Goal: Transaction & Acquisition: Purchase product/service

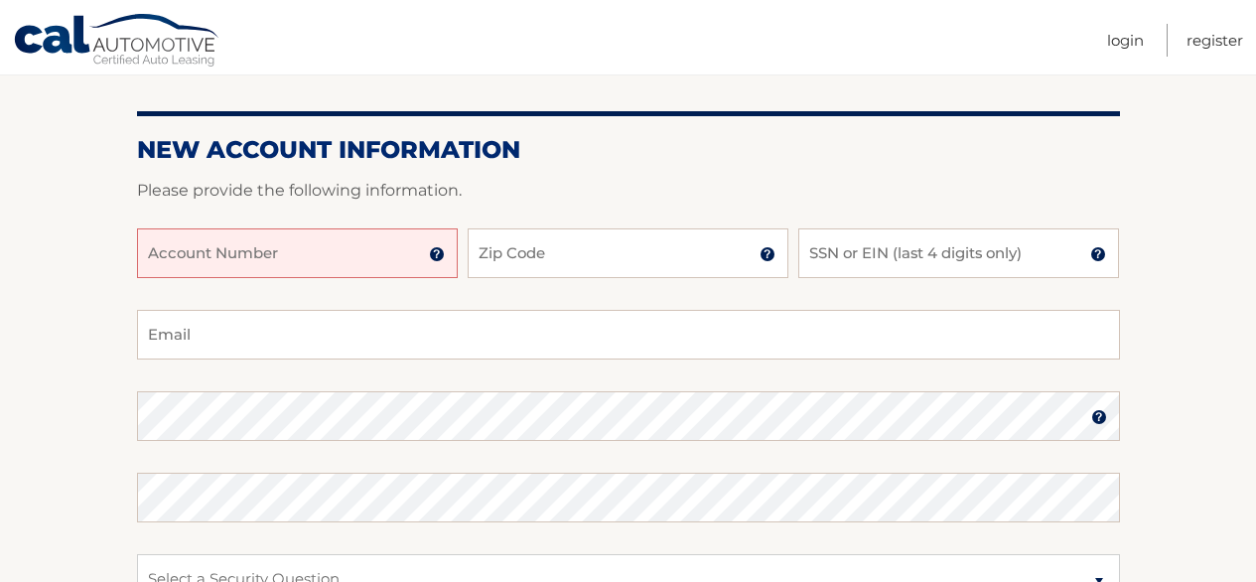
scroll to position [199, 0]
click at [387, 254] on input "Account Number" at bounding box center [297, 252] width 321 height 50
type input "44455983493"
click at [289, 265] on input "44455983493" at bounding box center [297, 252] width 321 height 50
click at [258, 246] on input "44455983493" at bounding box center [297, 252] width 321 height 50
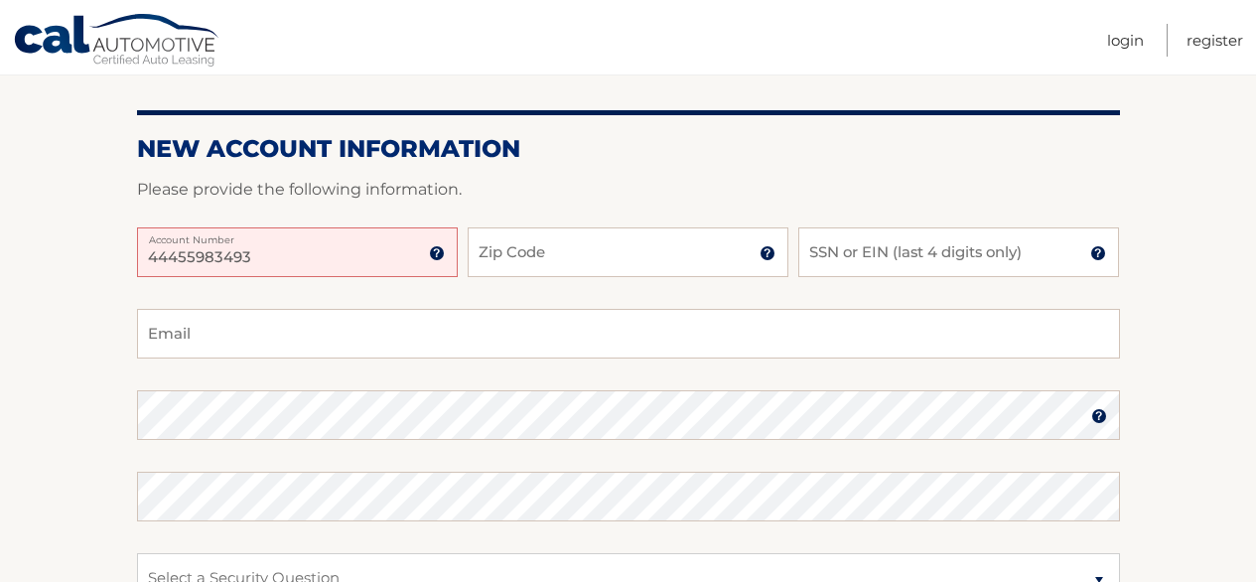
click at [42, 240] on section "New Account Information Please provide the following information. 44455983493 A…" at bounding box center [628, 432] width 1256 height 775
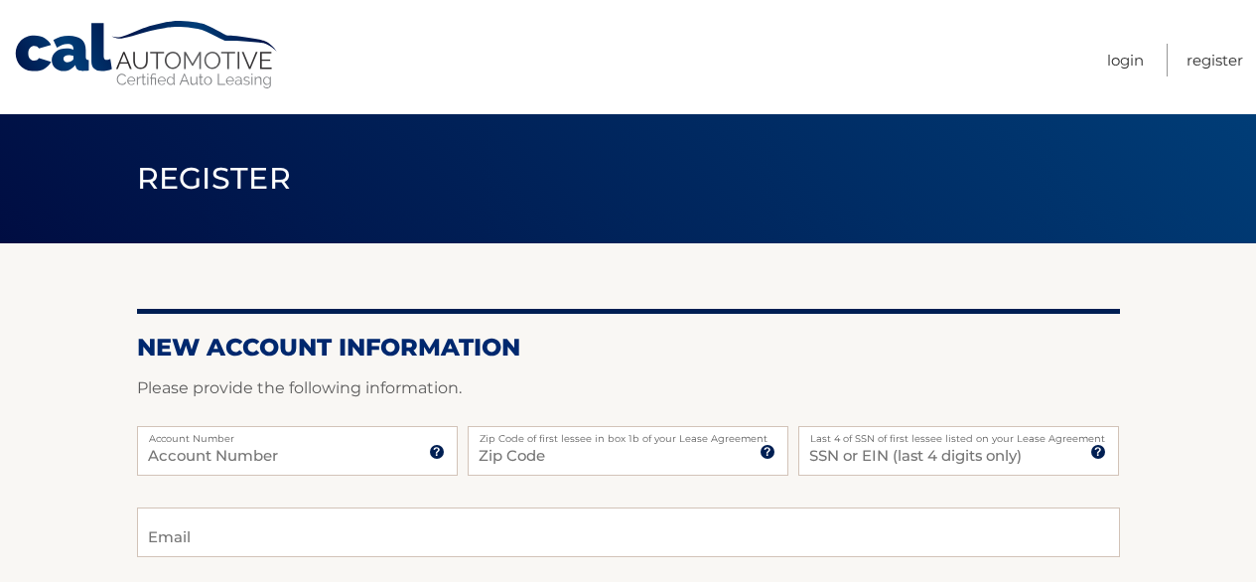
scroll to position [199, 0]
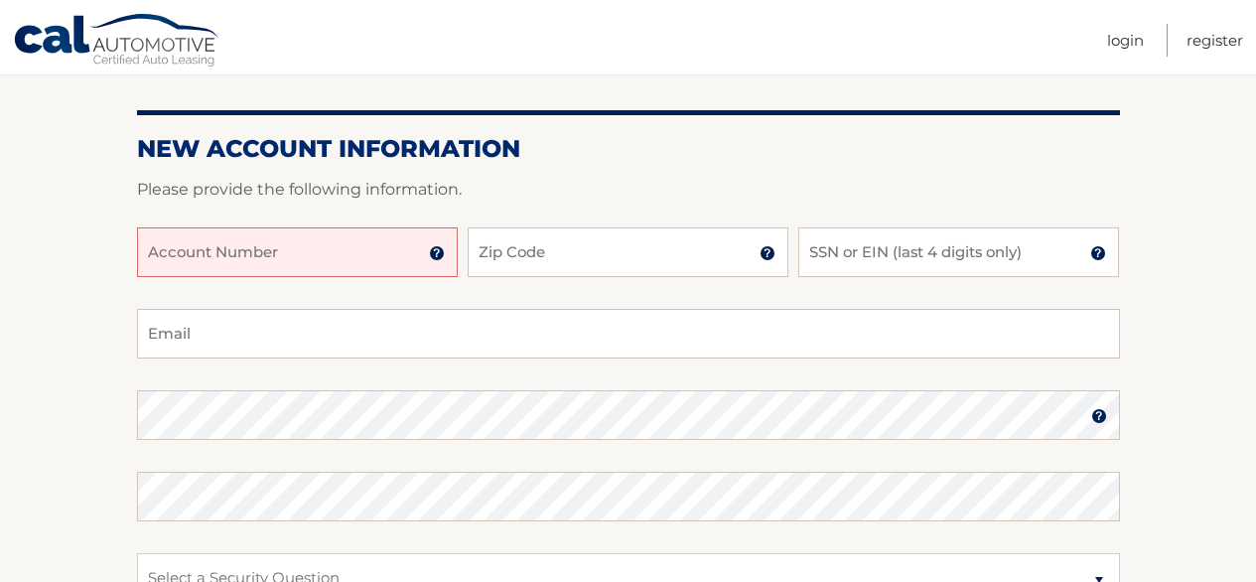
click at [294, 257] on input "Account Number" at bounding box center [297, 252] width 321 height 50
type input "44455983493"
click at [546, 248] on input "Zip Code" at bounding box center [627, 252] width 321 height 50
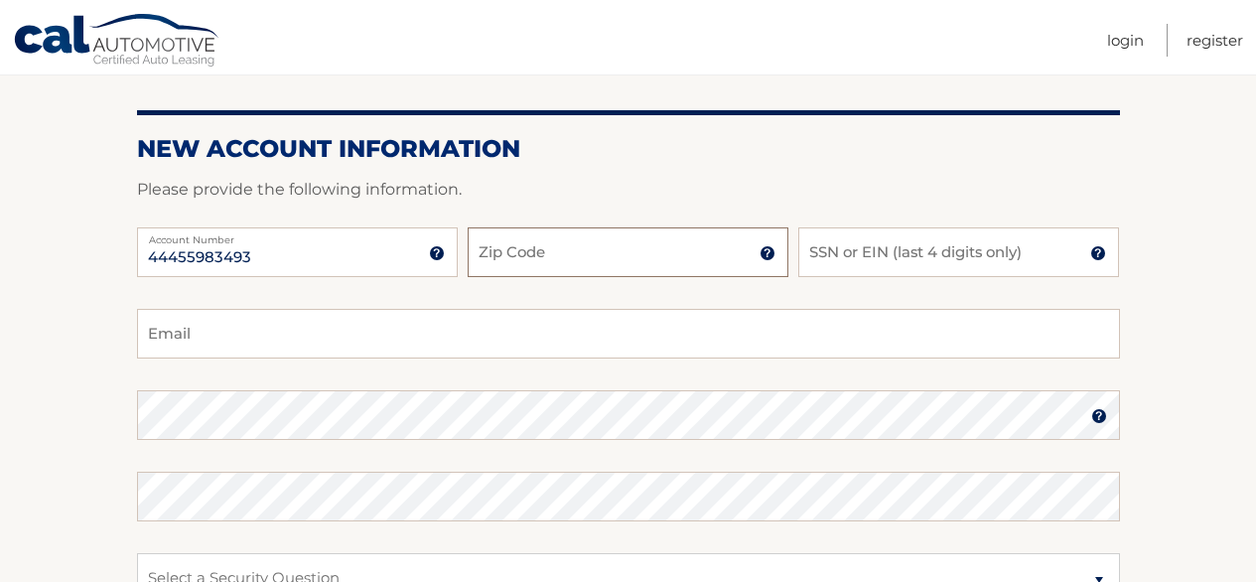
type input "33178"
type input "ccgeraldi@gmail.com"
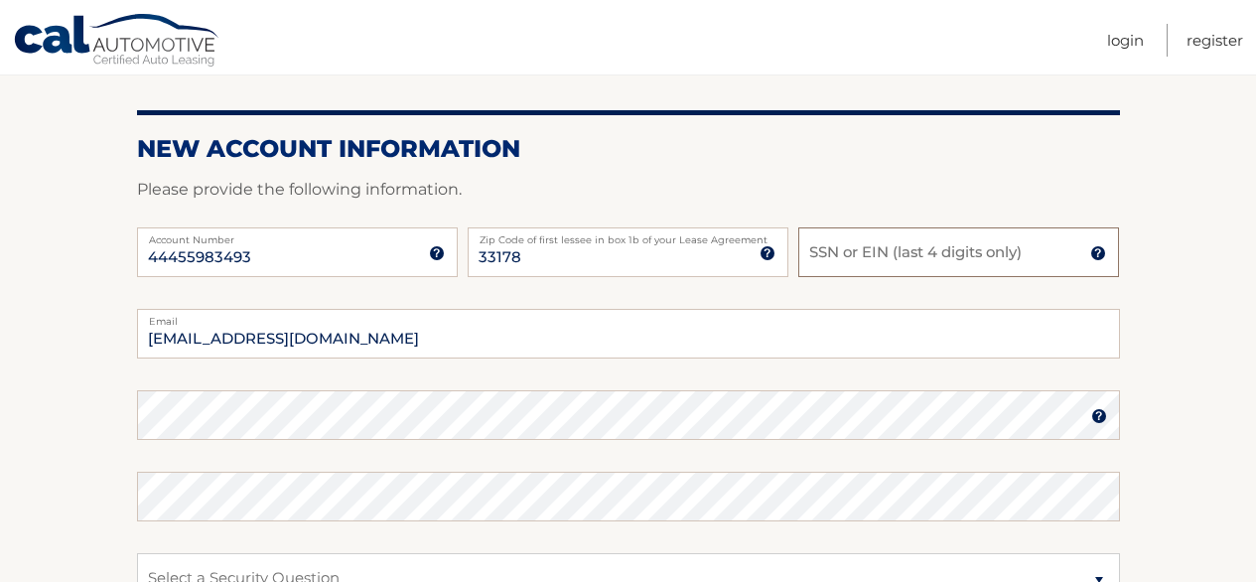
click at [816, 251] on input "SSN or EIN (last 4 digits only)" at bounding box center [958, 252] width 321 height 50
drag, startPoint x: 877, startPoint y: 252, endPoint x: 722, endPoint y: 235, distance: 156.7
click at [709, 253] on div "44455983493 Account Number 11 digit account number provided on your coupon book…" at bounding box center [628, 267] width 983 height 81
type input "8096"
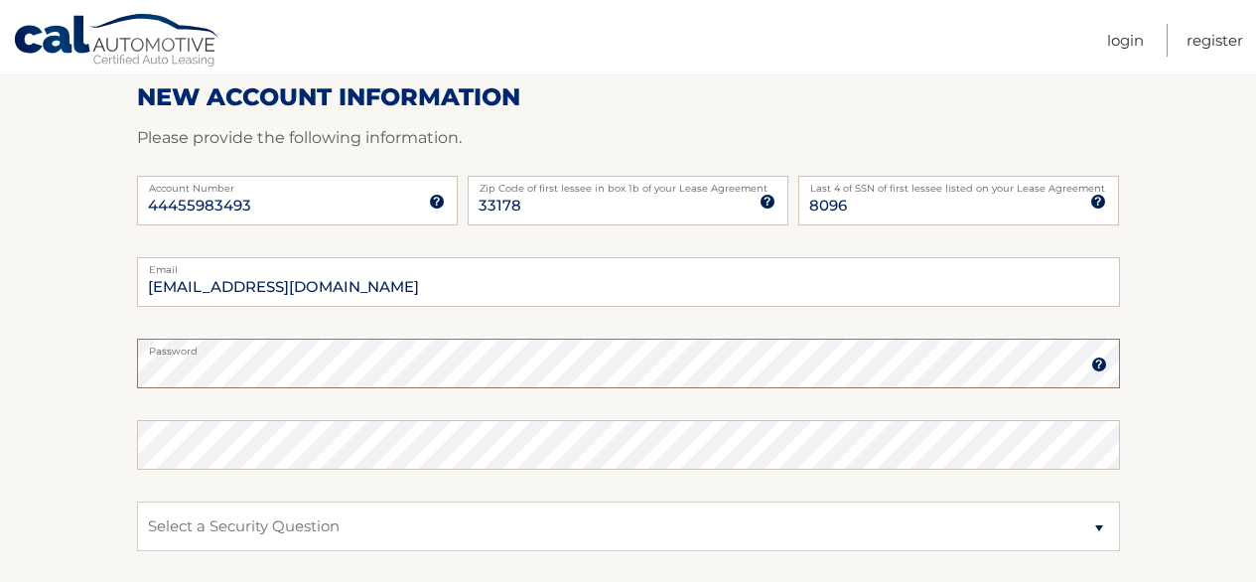
scroll to position [295, 0]
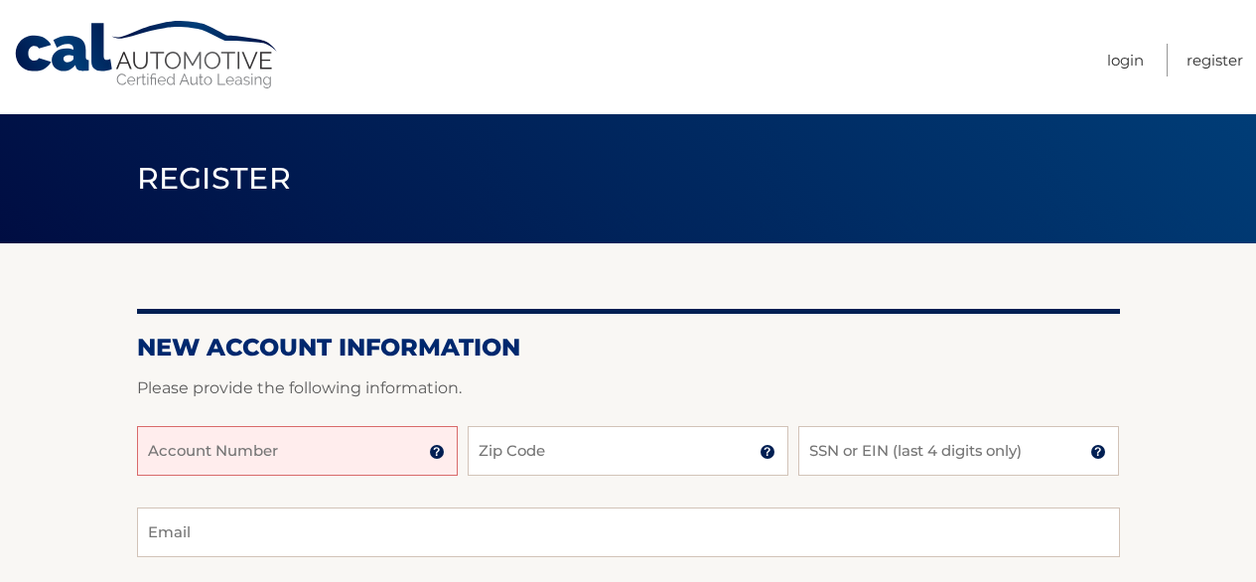
click at [386, 462] on input "Account Number" at bounding box center [297, 451] width 321 height 50
type input "44455983493"
click at [540, 458] on input "Zip Code" at bounding box center [627, 451] width 321 height 50
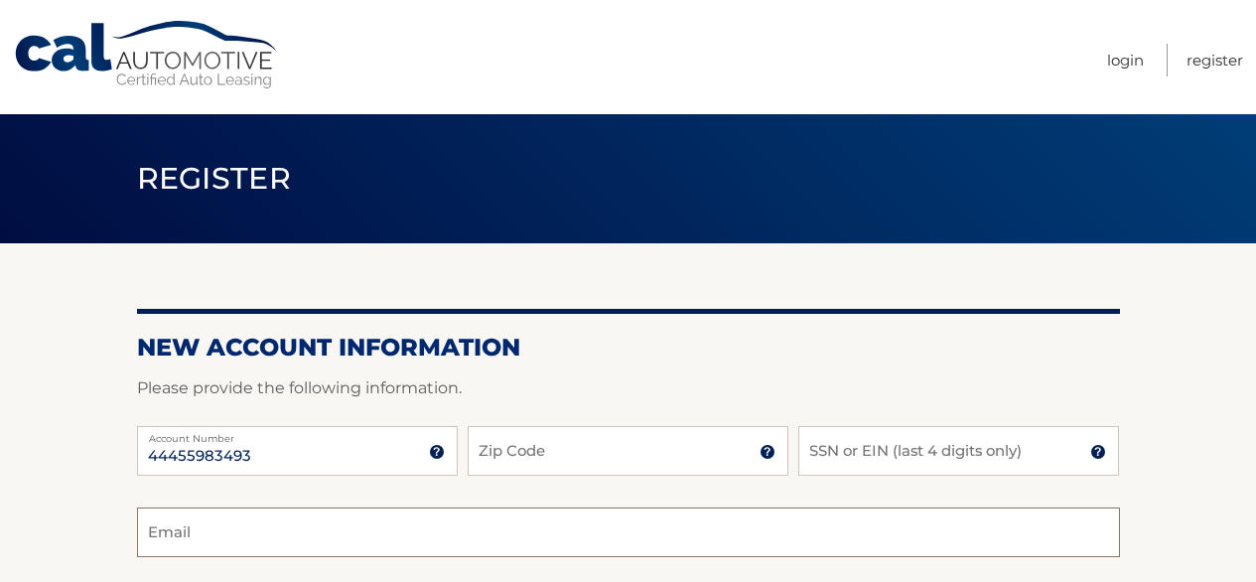
click at [245, 534] on input "Email" at bounding box center [628, 532] width 983 height 50
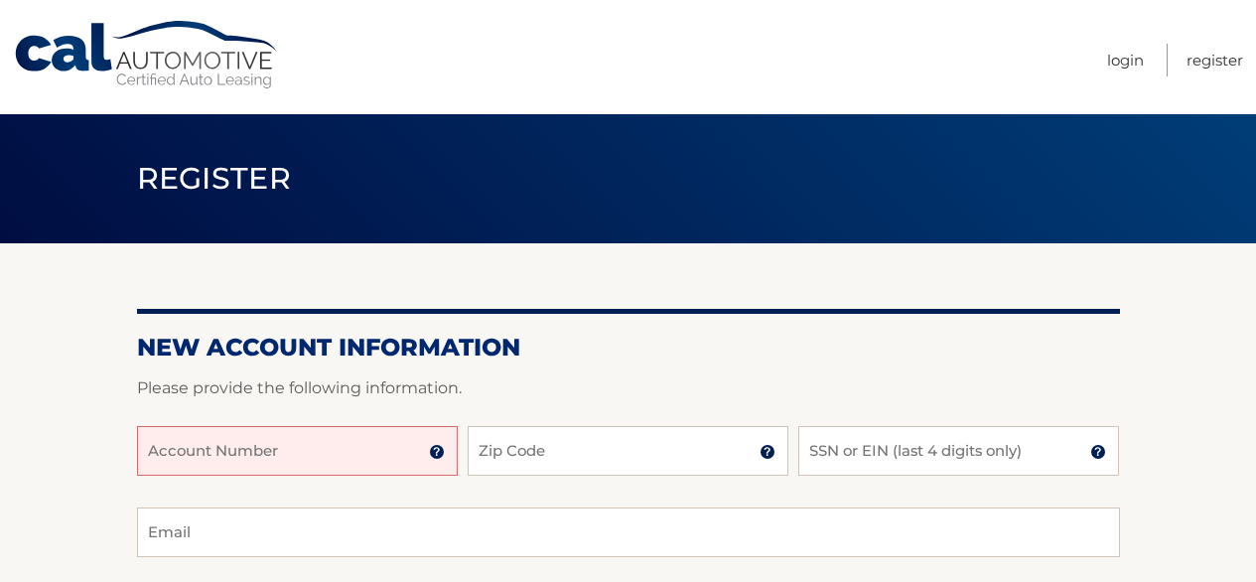
click at [390, 452] on input "Account Number" at bounding box center [297, 451] width 321 height 50
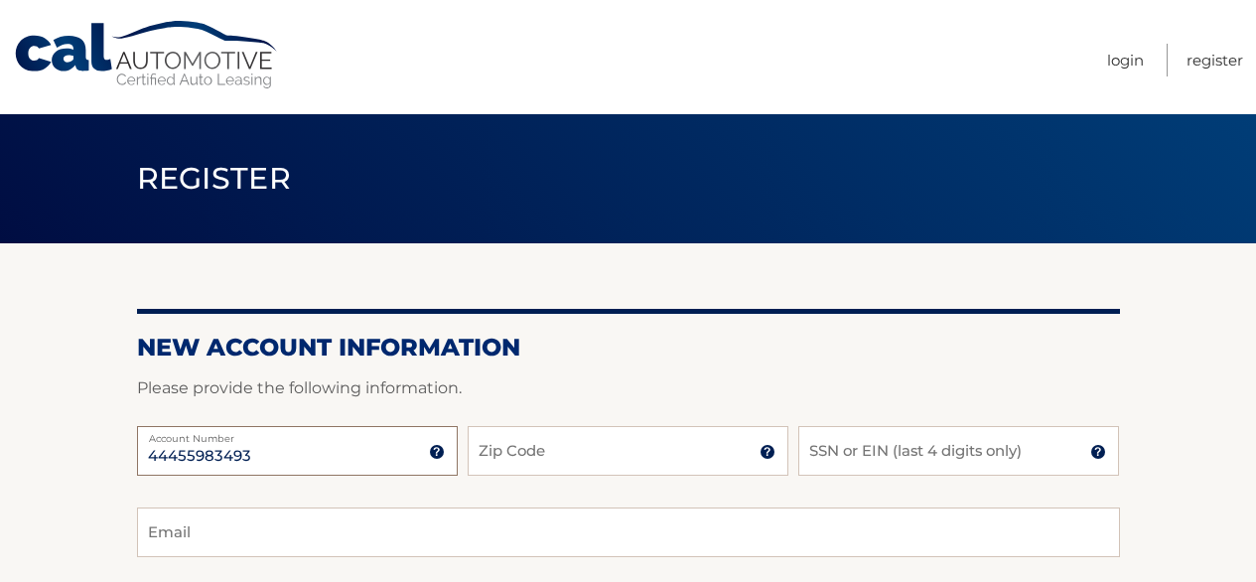
type input "44455983493"
click at [520, 458] on input "Zip Code" at bounding box center [627, 451] width 321 height 50
type input "33178"
type input "ccgeraldi@gmail.com"
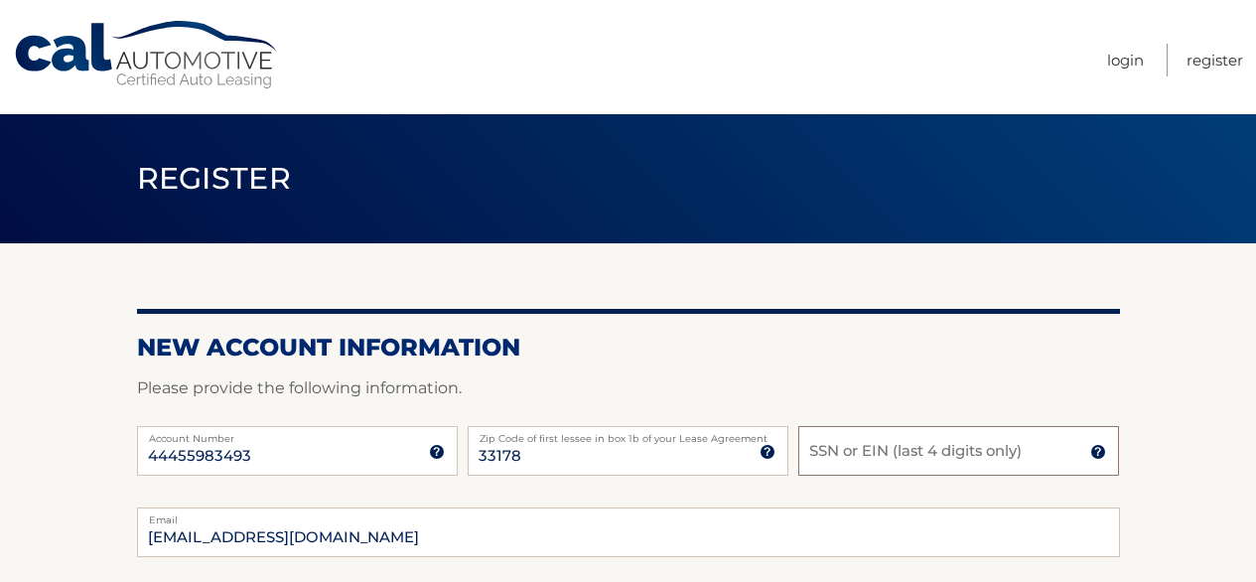
click at [911, 445] on input "SSN or EIN (last 4 digits only)" at bounding box center [958, 451] width 321 height 50
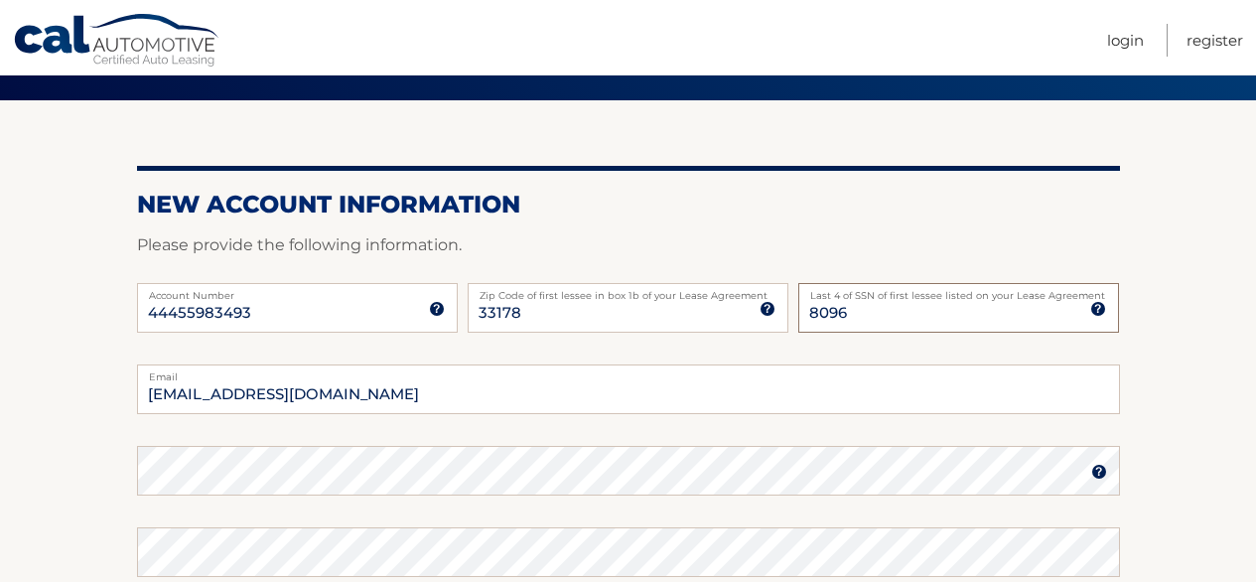
scroll to position [142, 0]
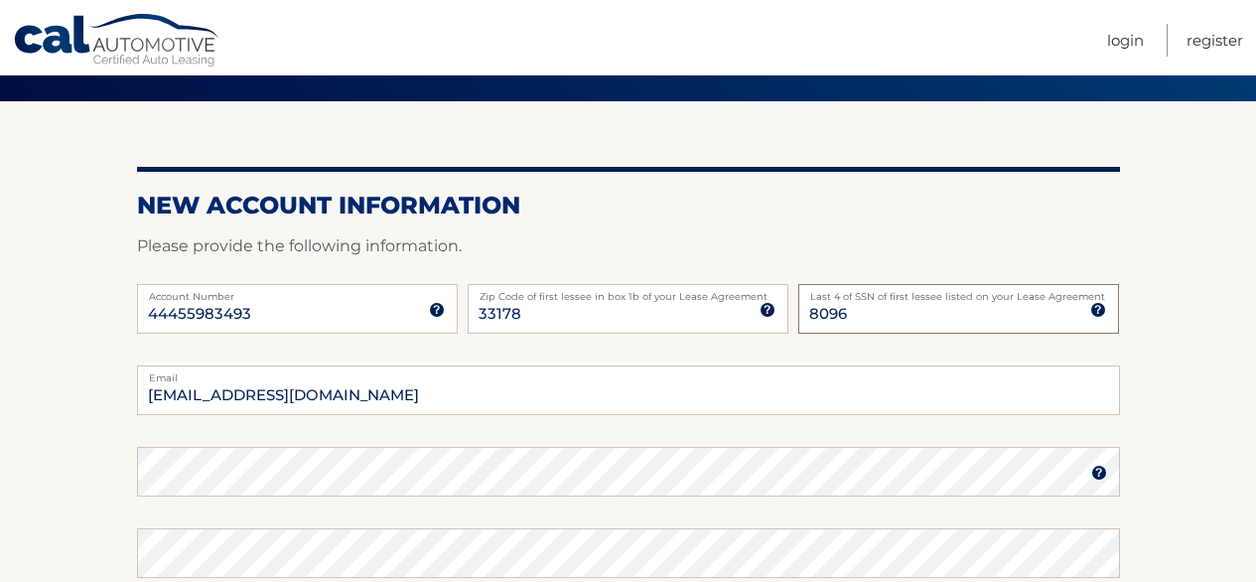
type input "8096"
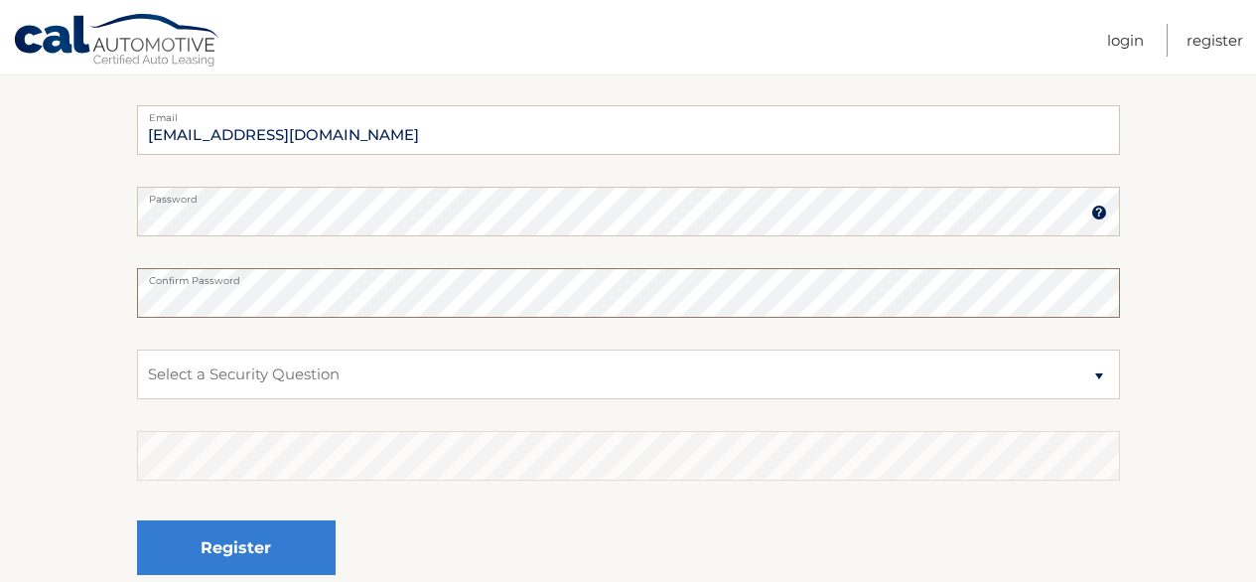
scroll to position [420, 0]
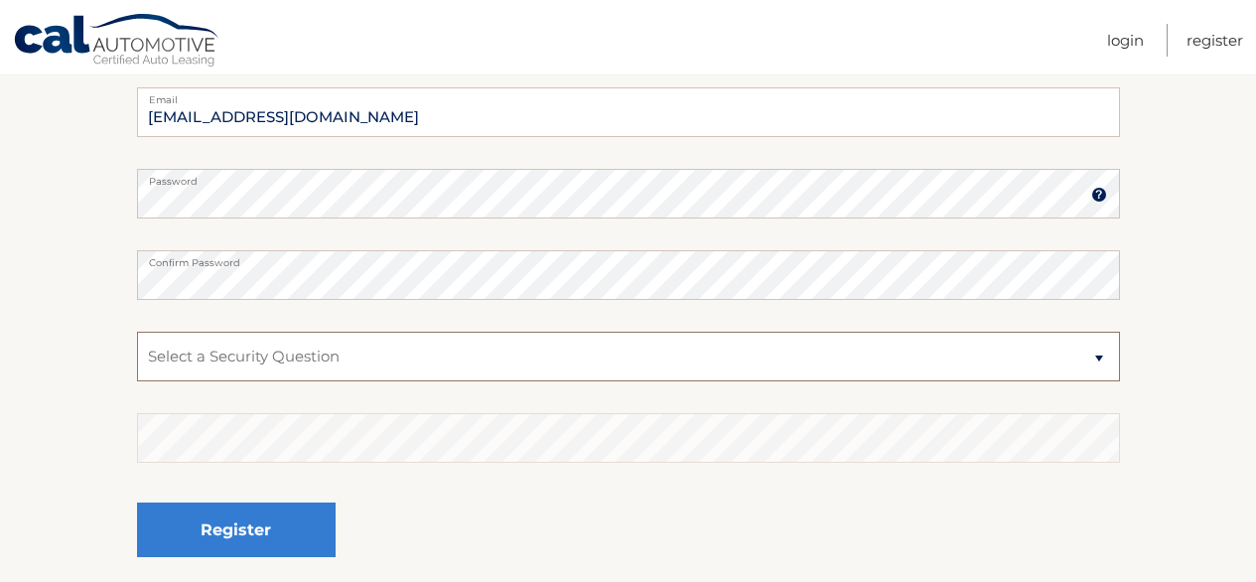
click at [317, 358] on select "Select a Security Question What was the name of your elementary school? What is…" at bounding box center [628, 356] width 983 height 50
select select "2"
click at [137, 331] on select "Select a Security Question What was the name of your elementary school? What is…" at bounding box center [628, 356] width 983 height 50
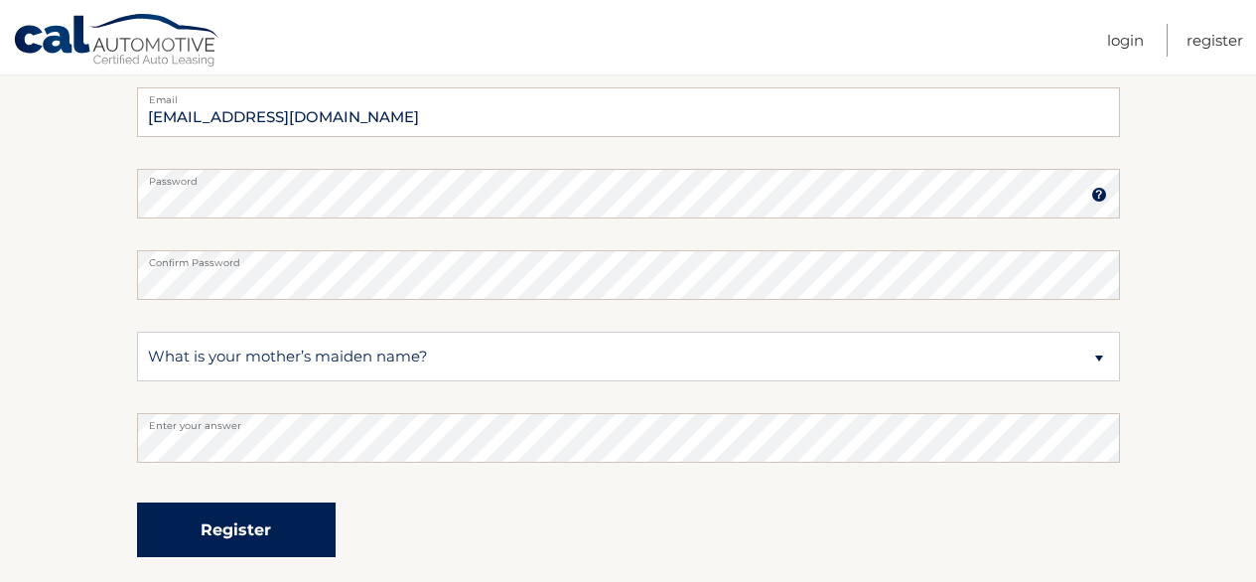
click at [252, 521] on button "Register" at bounding box center [236, 529] width 199 height 55
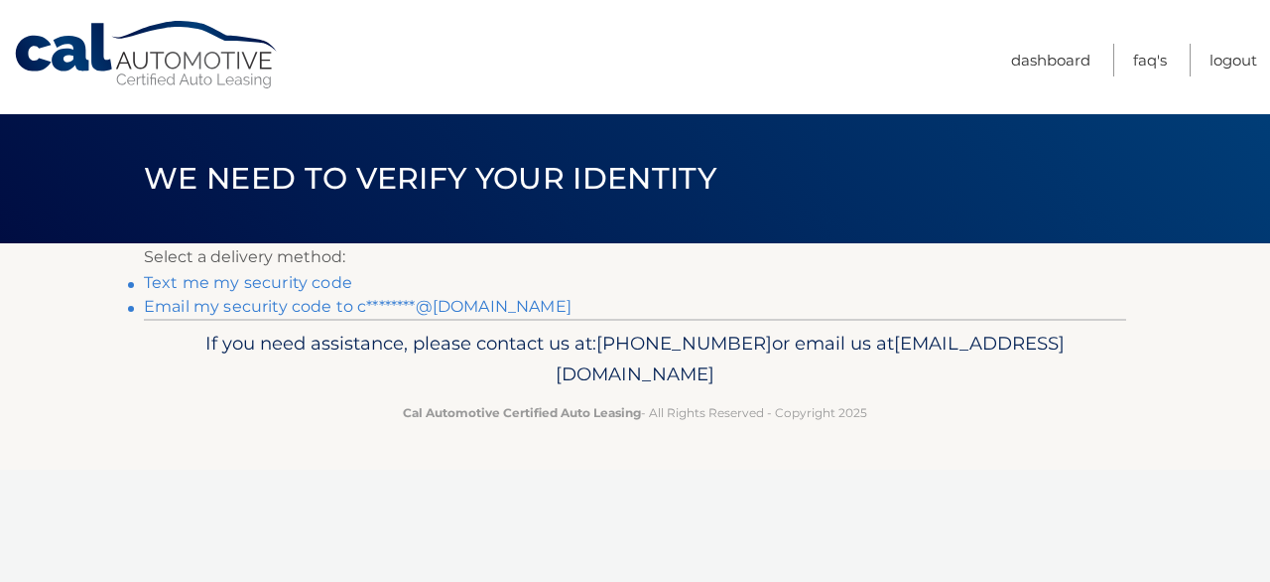
click at [246, 303] on link "Email my security code to c********@[DOMAIN_NAME]" at bounding box center [358, 306] width 428 height 19
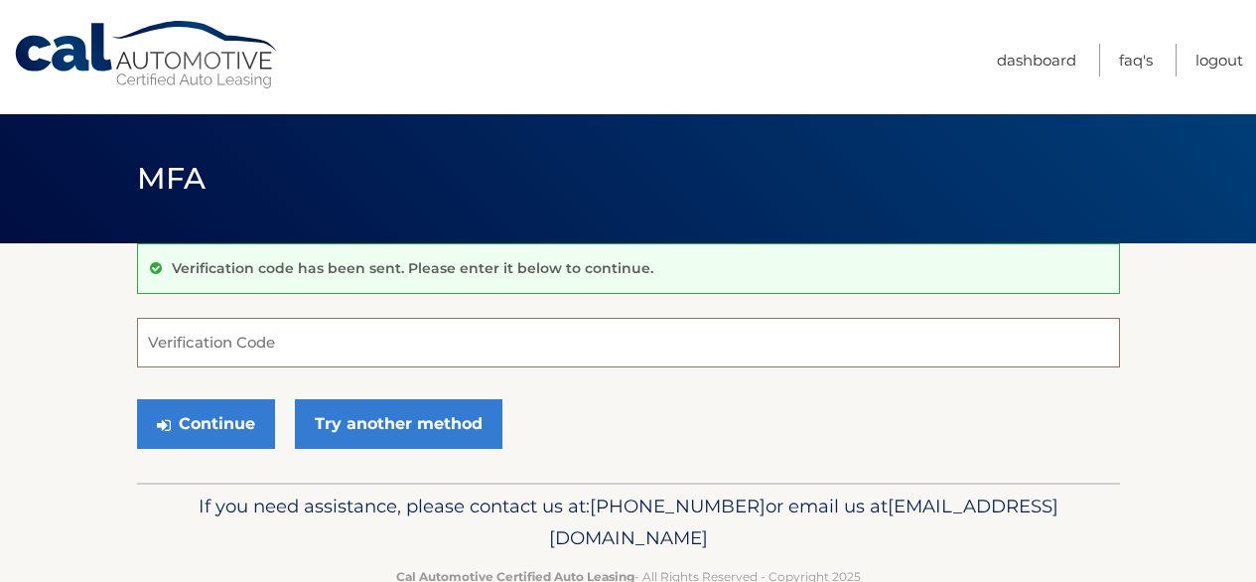
click at [248, 345] on input "Verification Code" at bounding box center [628, 343] width 983 height 50
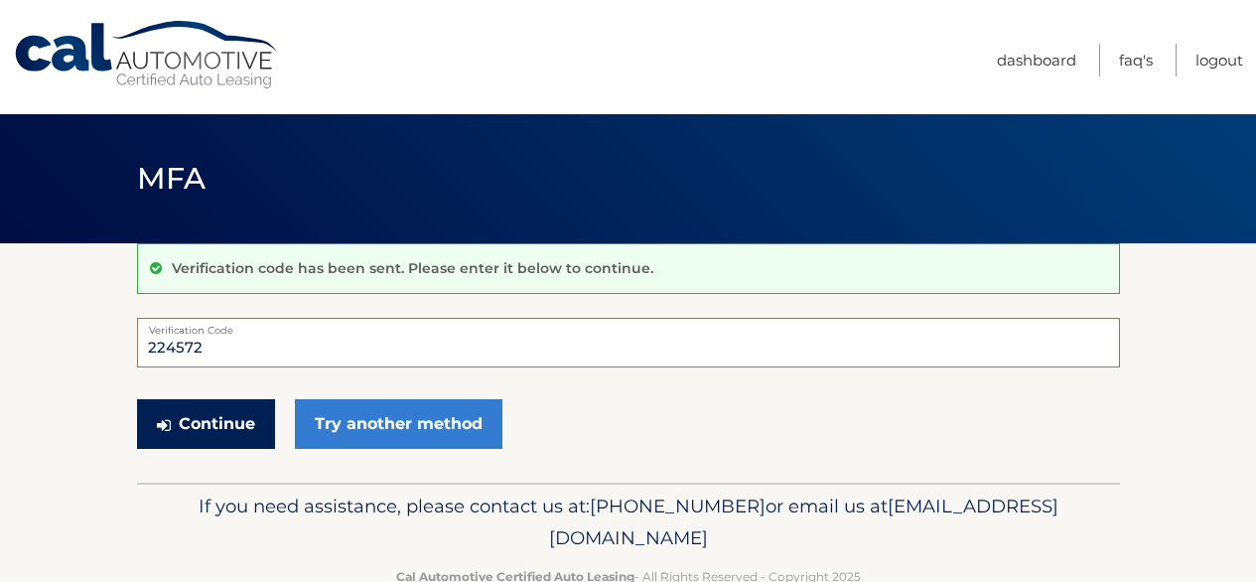
type input "224572"
click at [230, 427] on button "Continue" at bounding box center [206, 424] width 138 height 50
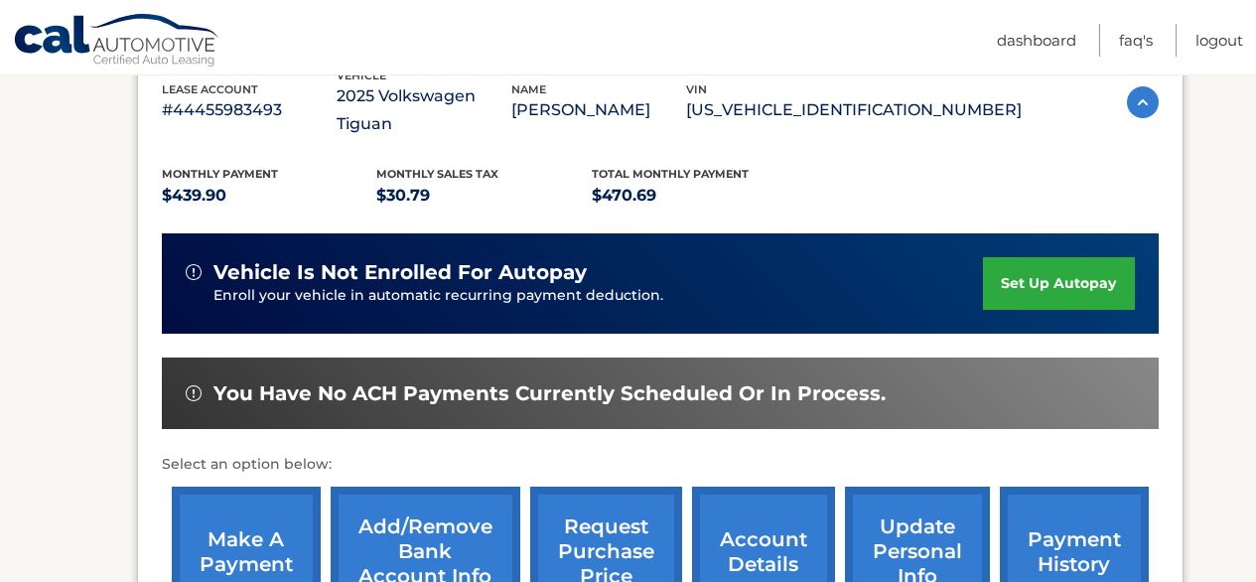
scroll to position [397, 0]
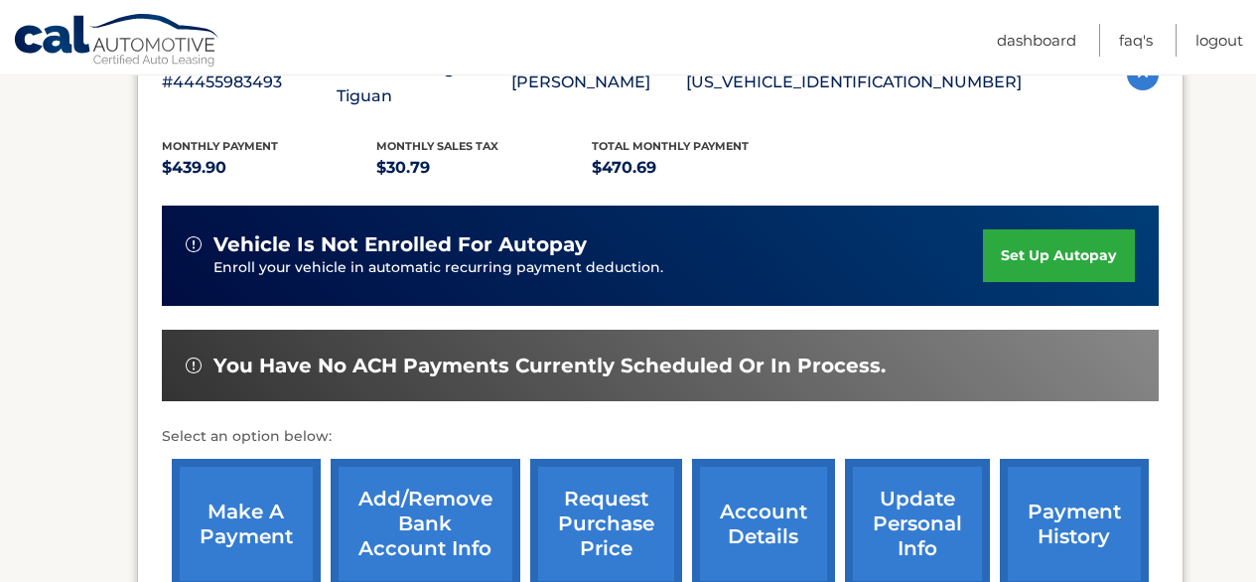
click at [404, 468] on link "Add/Remove bank account info" at bounding box center [426, 524] width 190 height 130
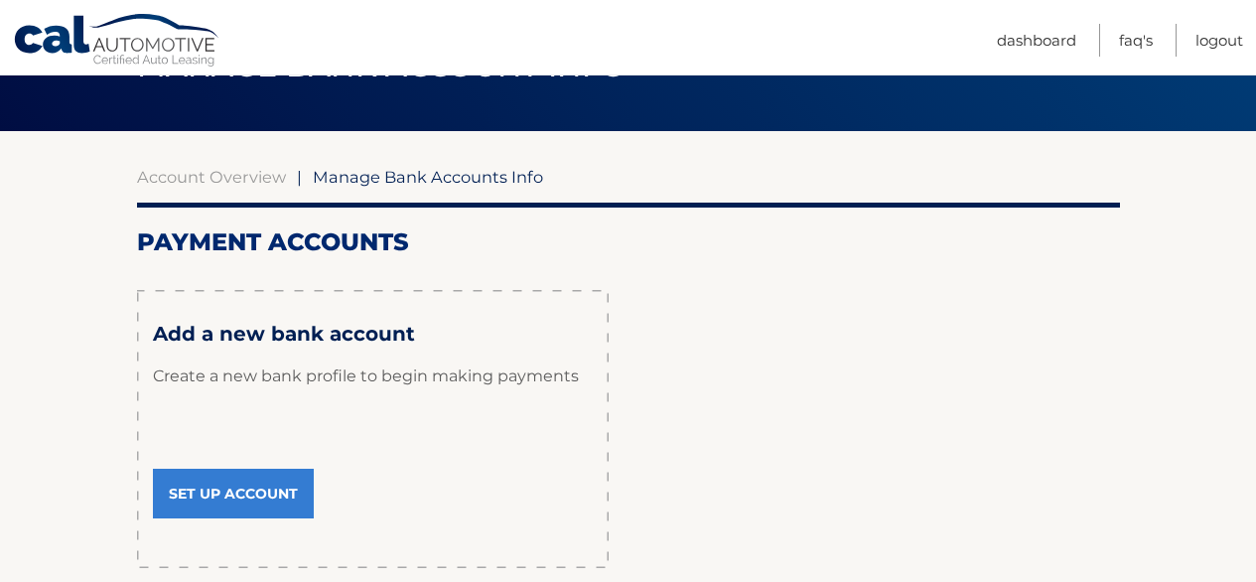
scroll to position [115, 0]
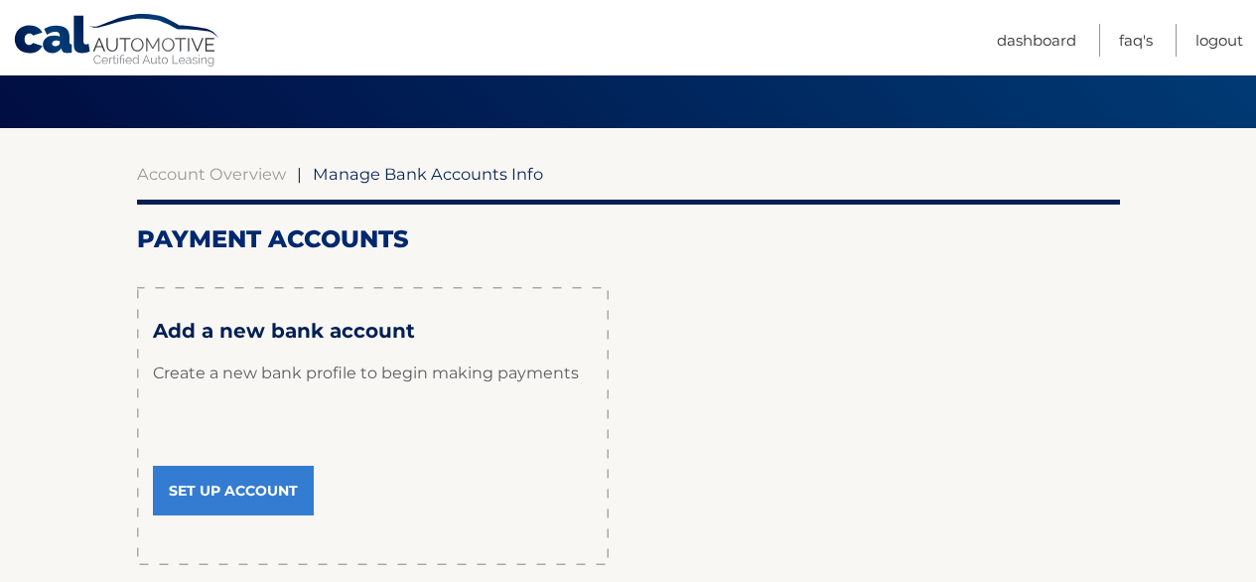
click at [262, 496] on link "Set Up Account" at bounding box center [233, 490] width 161 height 50
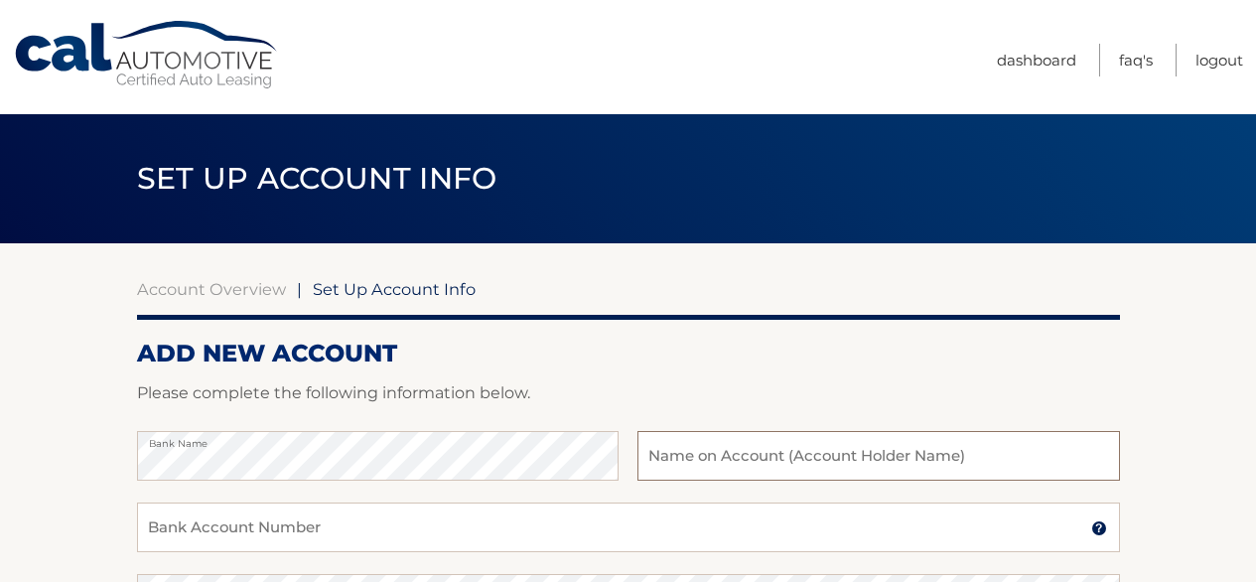
click at [669, 448] on input "text" at bounding box center [877, 456] width 481 height 50
type input "Carla Geraldi"
click at [302, 523] on input "Bank Account Number" at bounding box center [628, 527] width 983 height 50
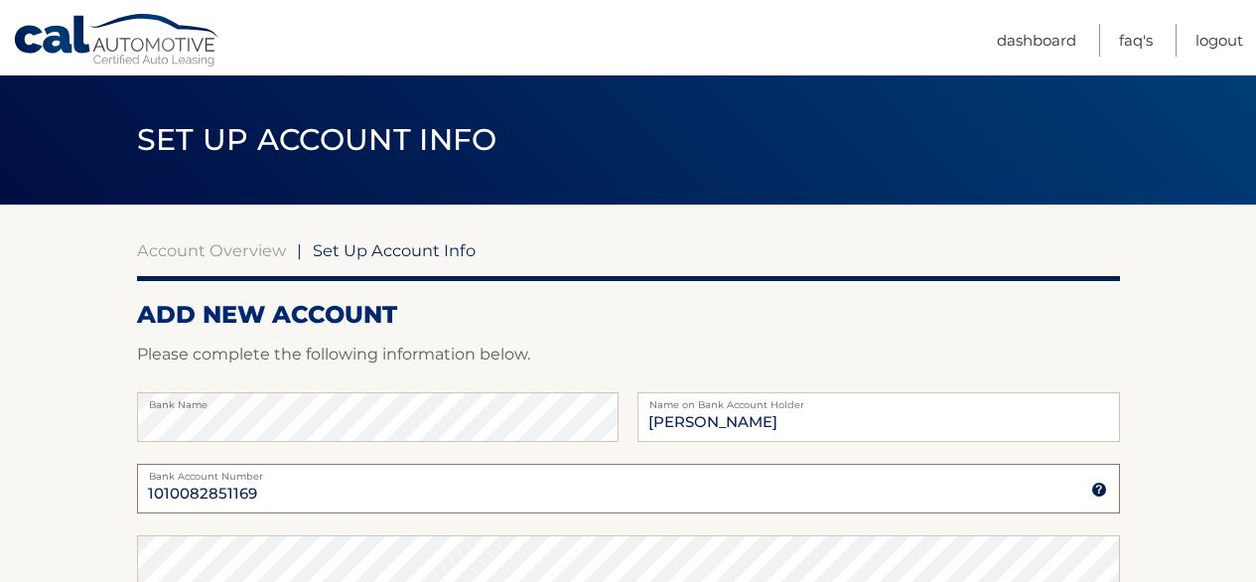
scroll to position [137, 0]
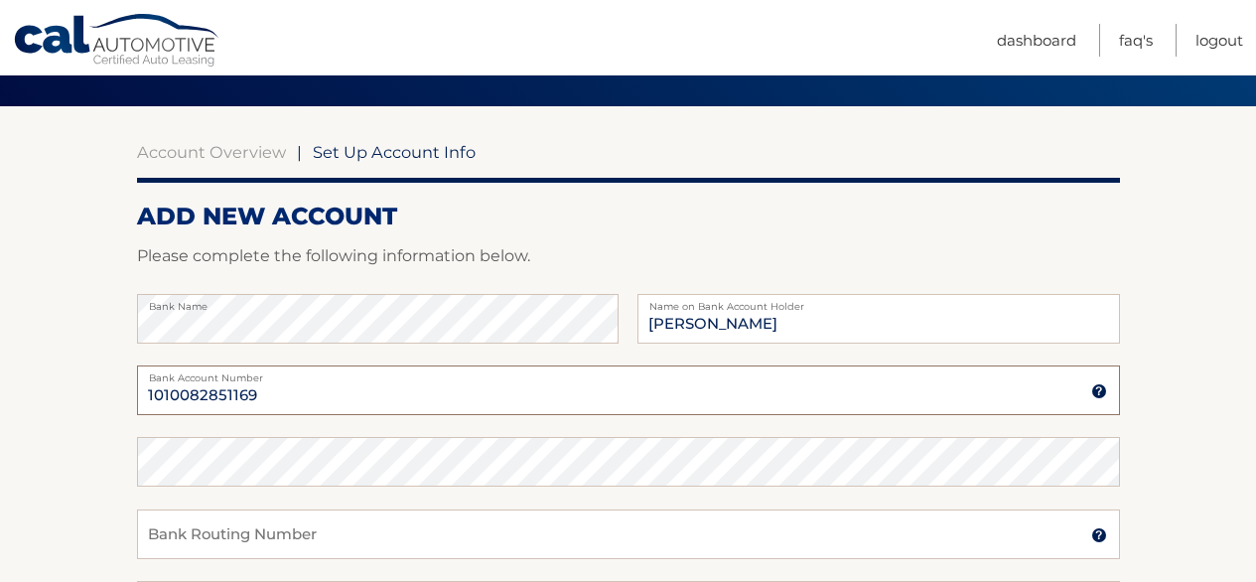
type input "1010082851169"
click at [417, 523] on input "Bank Routing Number" at bounding box center [628, 534] width 983 height 50
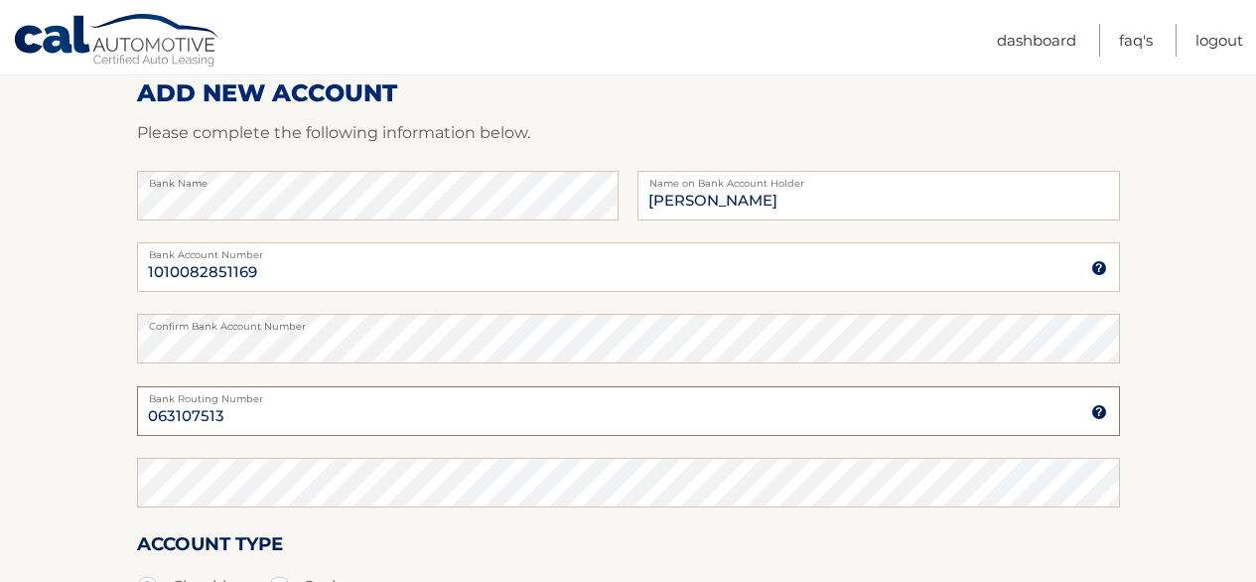
scroll to position [263, 0]
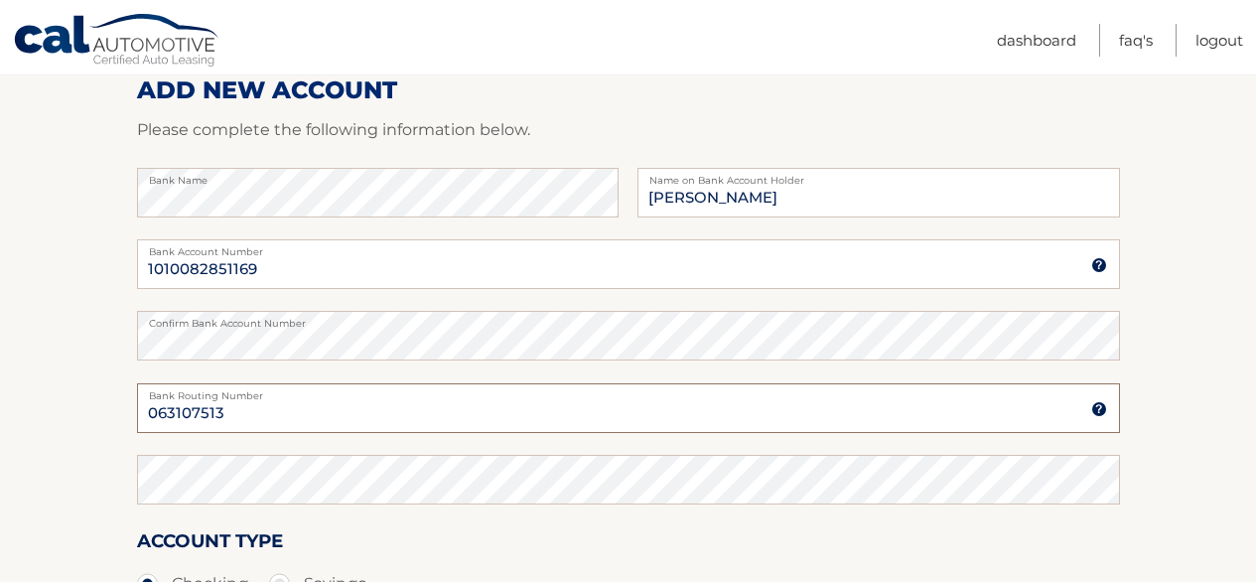
type input "063107513"
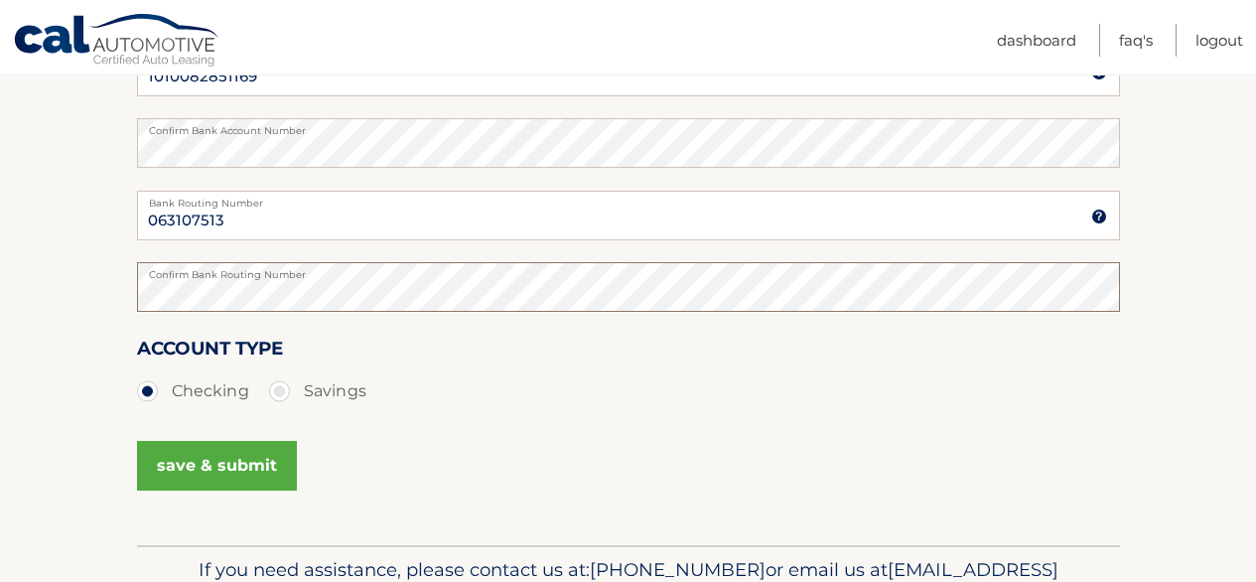
scroll to position [463, 0]
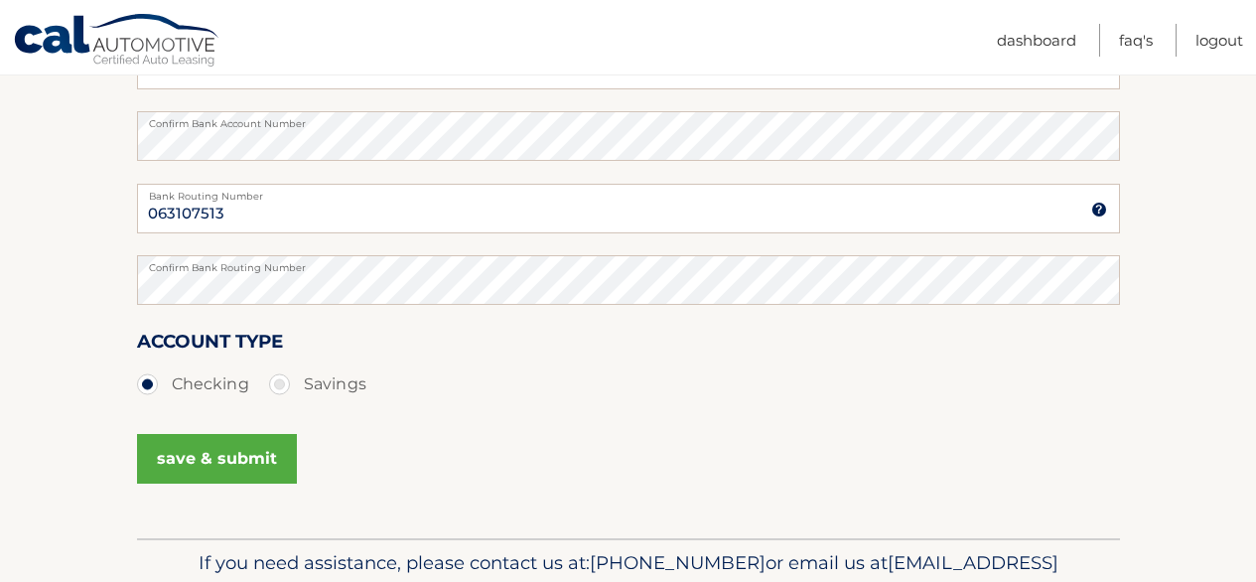
click at [246, 456] on button "save & submit" at bounding box center [217, 459] width 160 height 50
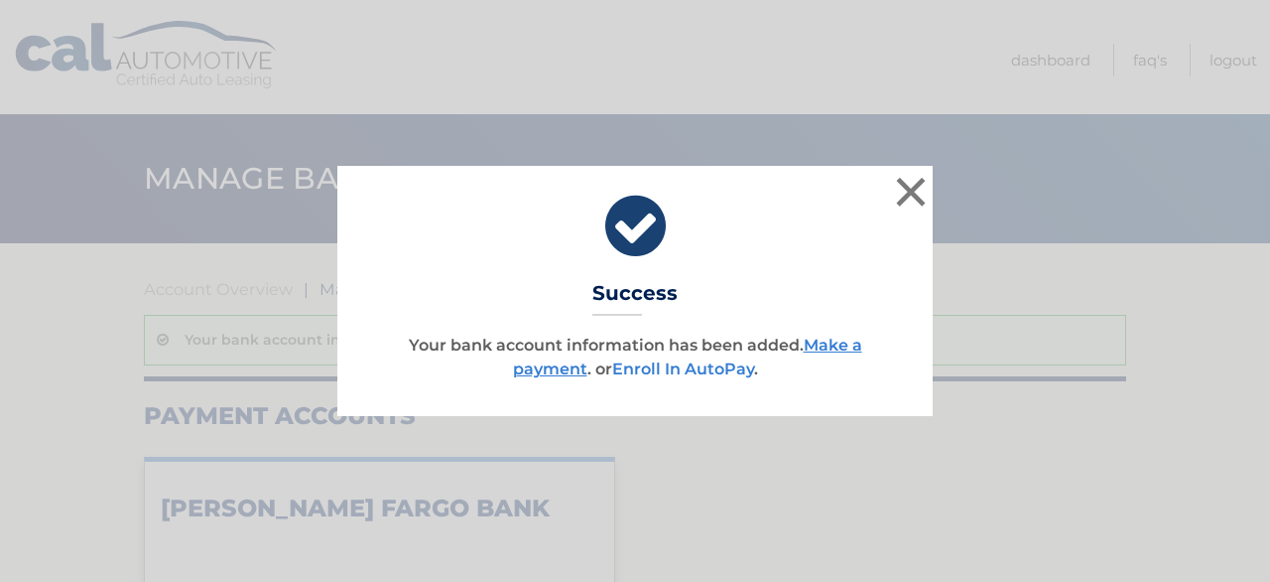
click at [661, 372] on link "Enroll In AutoPay" at bounding box center [683, 368] width 142 height 19
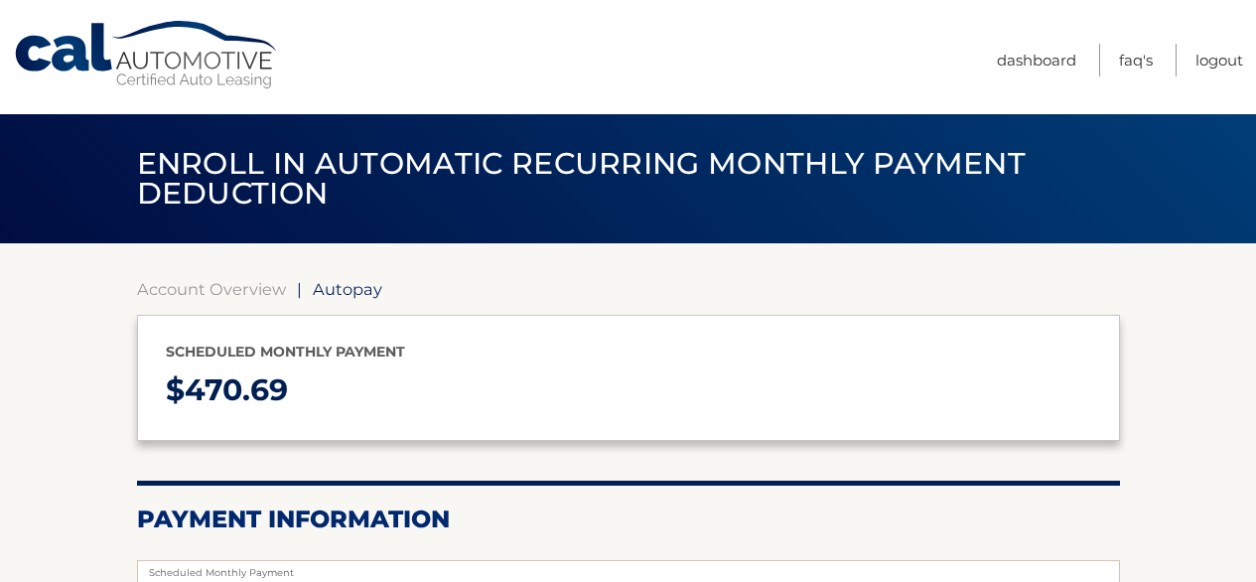
select select "NjIyYzQ5MzUtY2Q4Ny00ODc1LWI0MzMtZTVkYWY5Yzg4NWFj"
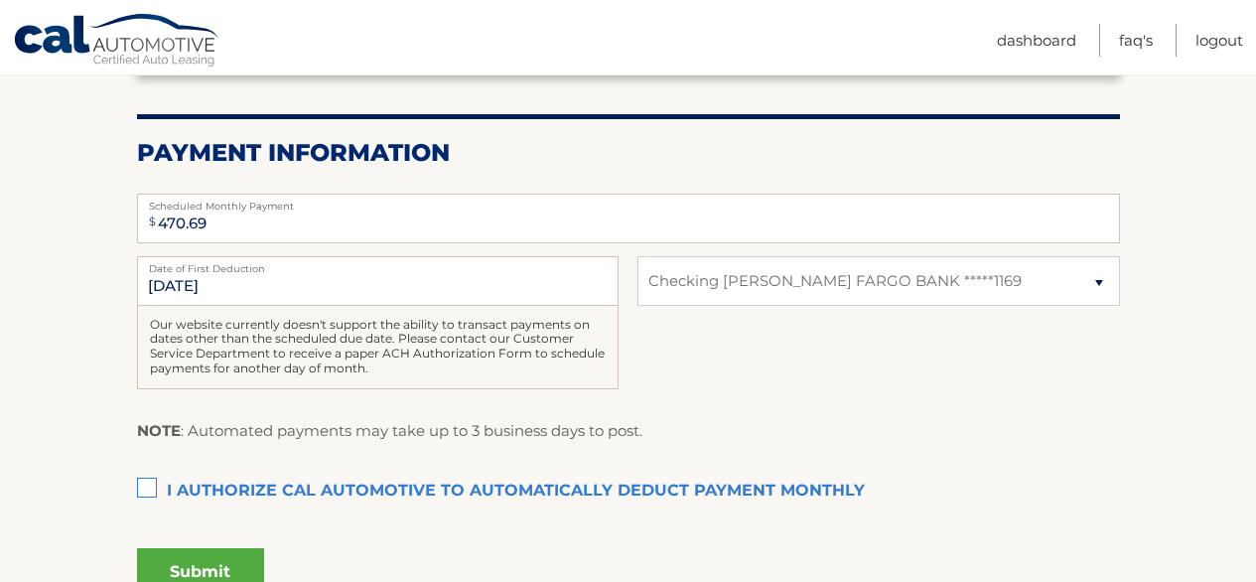
scroll to position [368, 0]
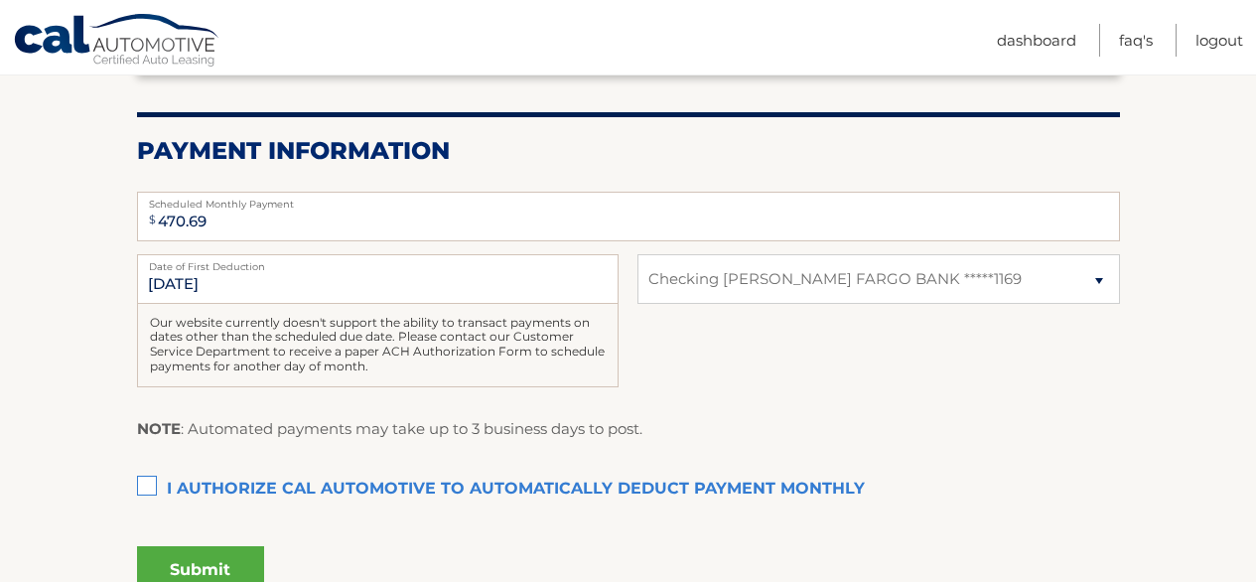
click at [152, 482] on label "I authorize cal automotive to automatically deduct payment monthly This checkbo…" at bounding box center [628, 489] width 983 height 40
click at [0, 0] on input "I authorize cal automotive to automatically deduct payment monthly This checkbo…" at bounding box center [0, 0] width 0 height 0
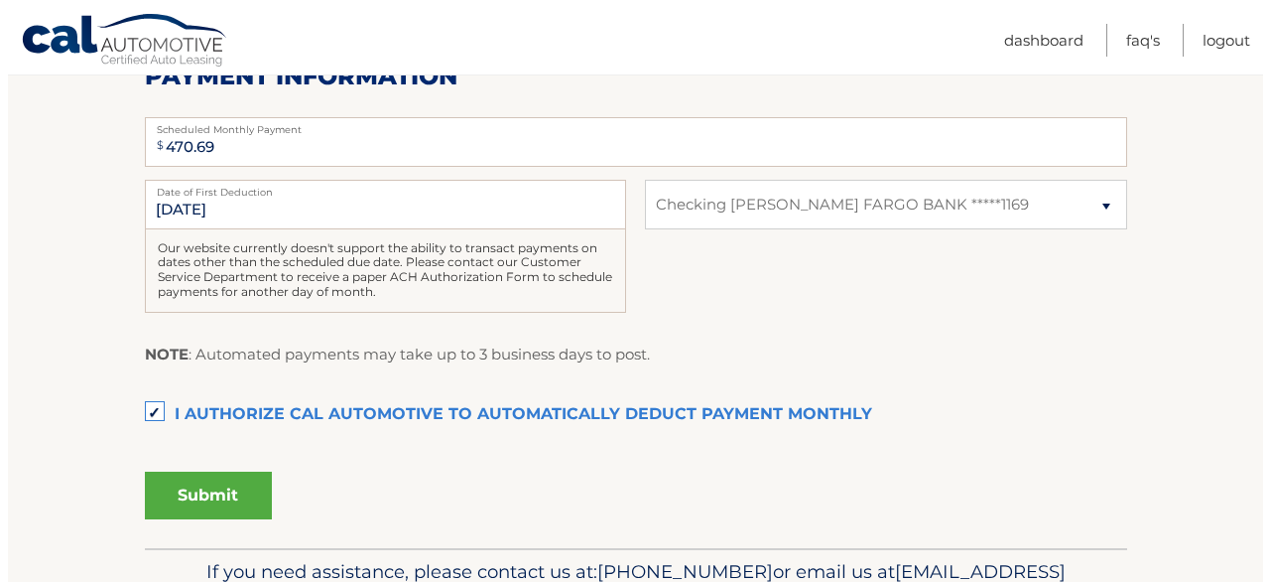
scroll to position [465, 0]
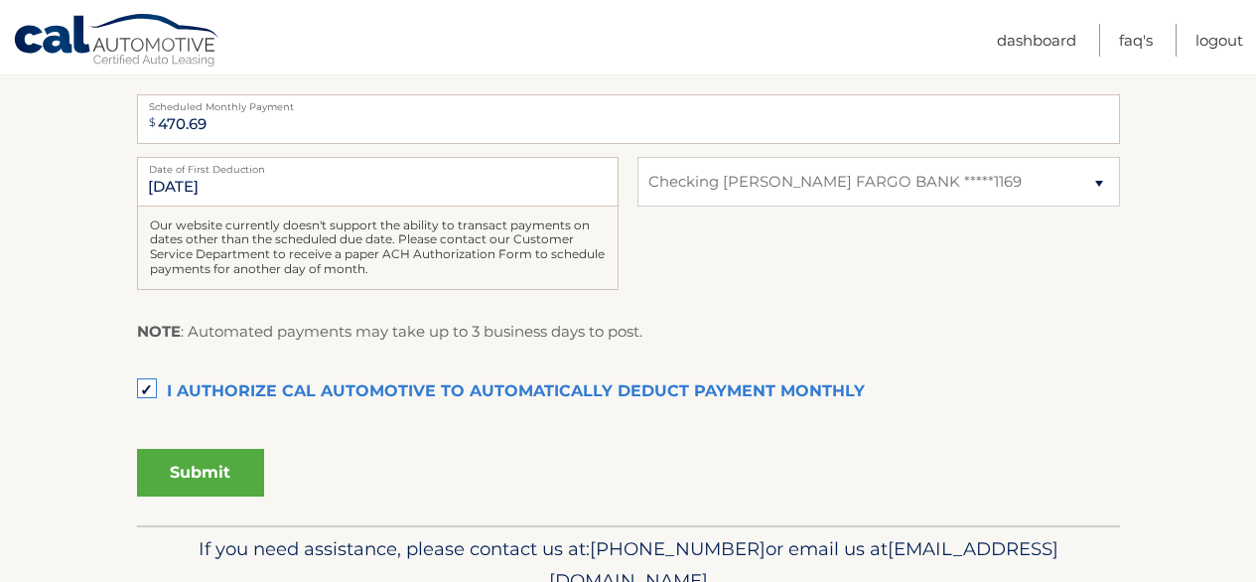
click at [208, 471] on button "Submit" at bounding box center [200, 473] width 127 height 48
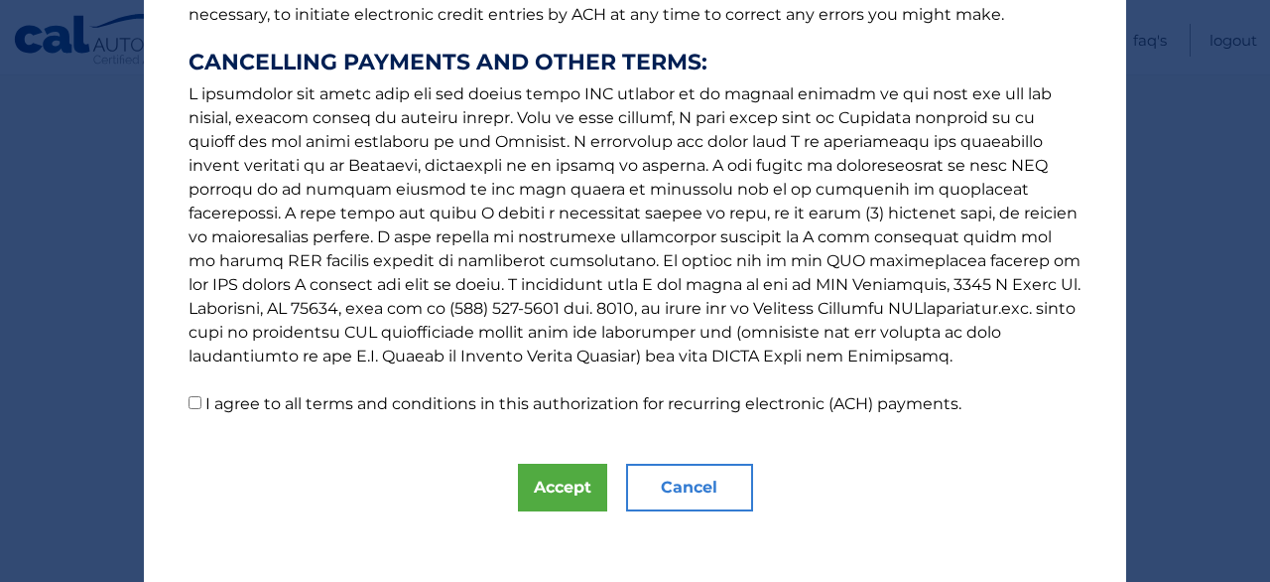
scroll to position [379, 0]
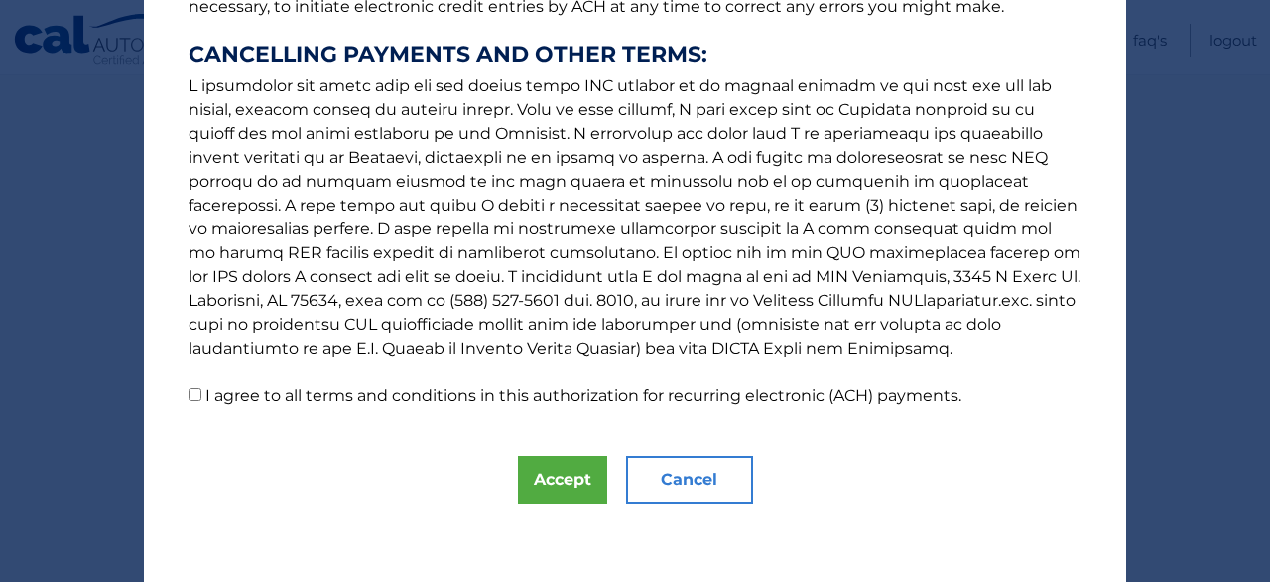
click at [189, 396] on input "I agree to all terms and conditions in this authorization for recurring electro…" at bounding box center [195, 394] width 13 height 13
checkbox input "true"
click at [538, 486] on button "Accept" at bounding box center [562, 480] width 89 height 48
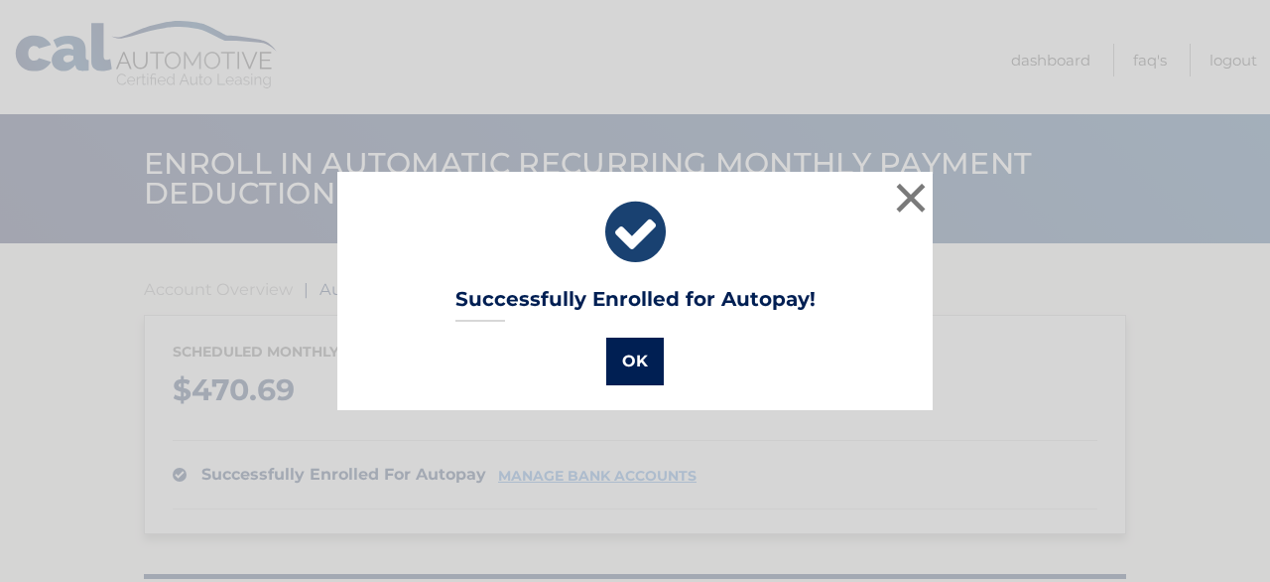
click at [629, 351] on button "OK" at bounding box center [635, 361] width 58 height 48
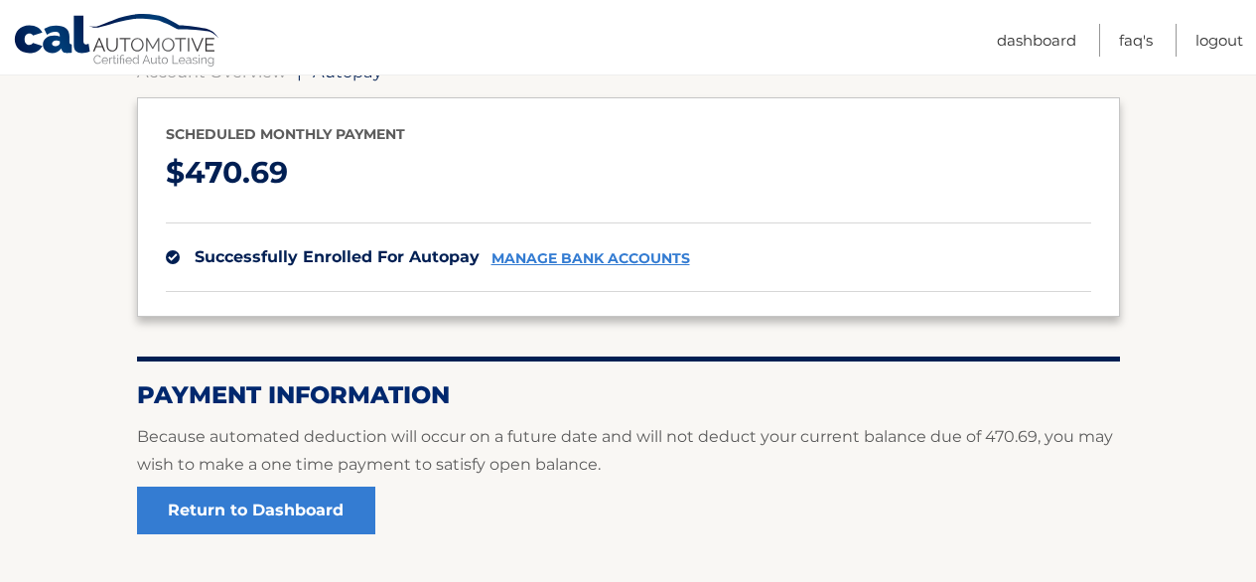
scroll to position [342, 0]
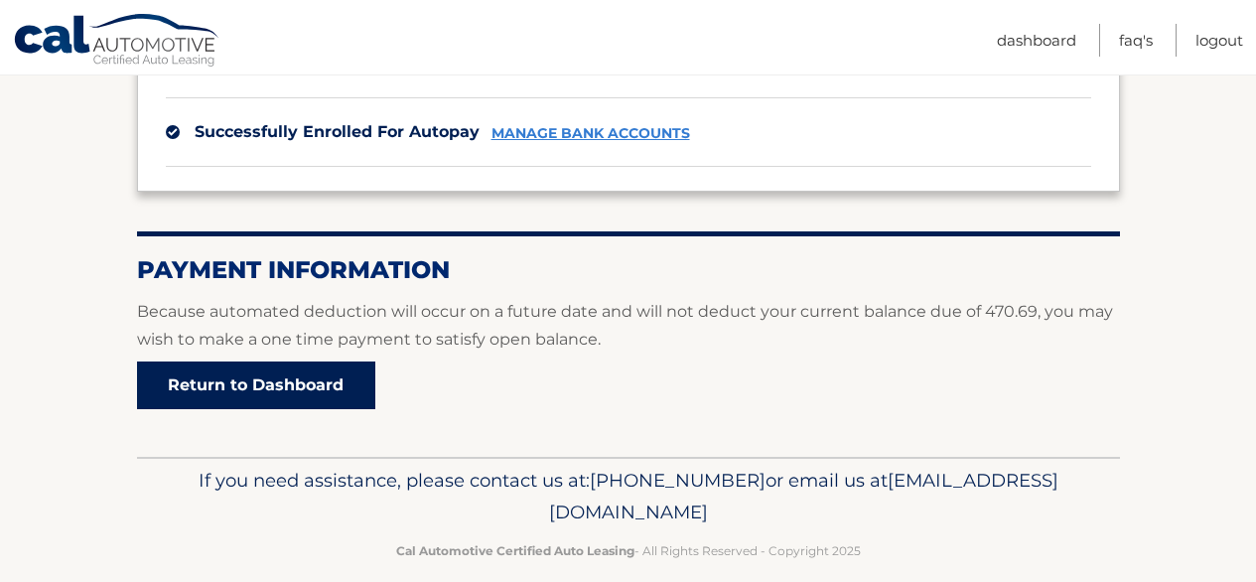
click at [290, 387] on link "Return to Dashboard" at bounding box center [256, 385] width 238 height 48
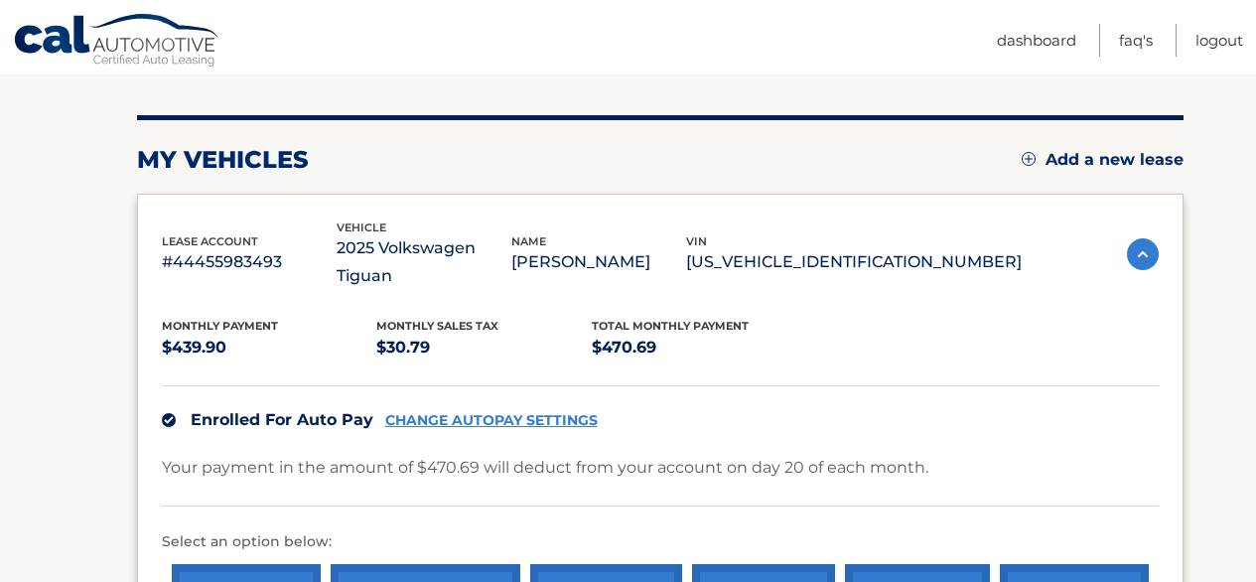
scroll to position [367, 0]
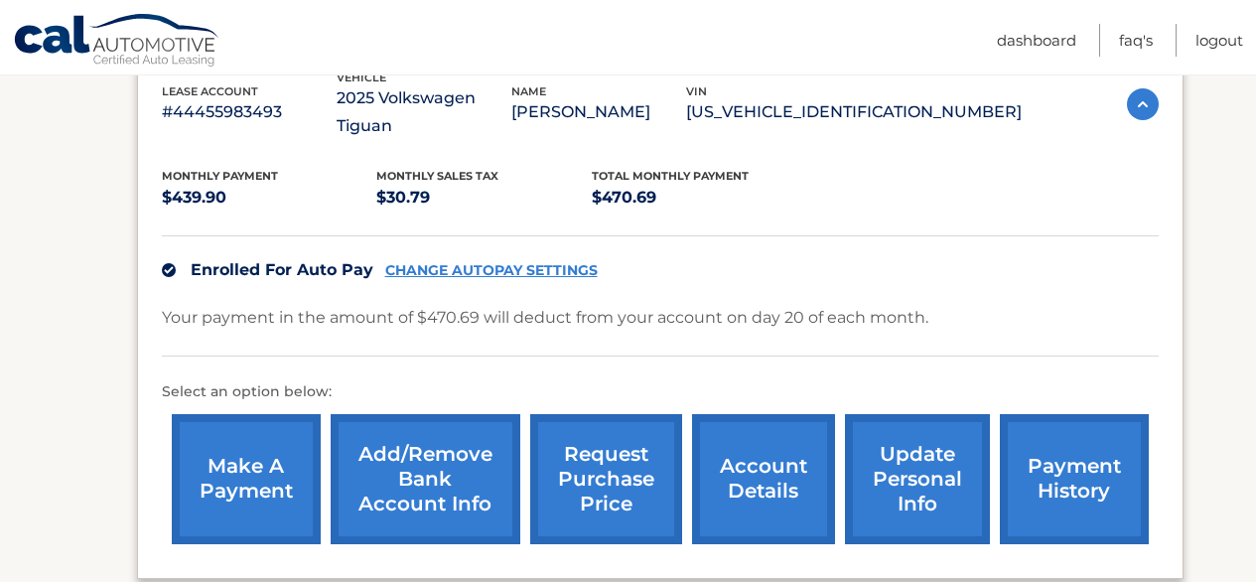
click at [251, 467] on link "make a payment" at bounding box center [246, 479] width 149 height 130
click at [1077, 452] on link "payment history" at bounding box center [1073, 479] width 149 height 130
click at [220, 469] on link "make a payment" at bounding box center [246, 479] width 149 height 130
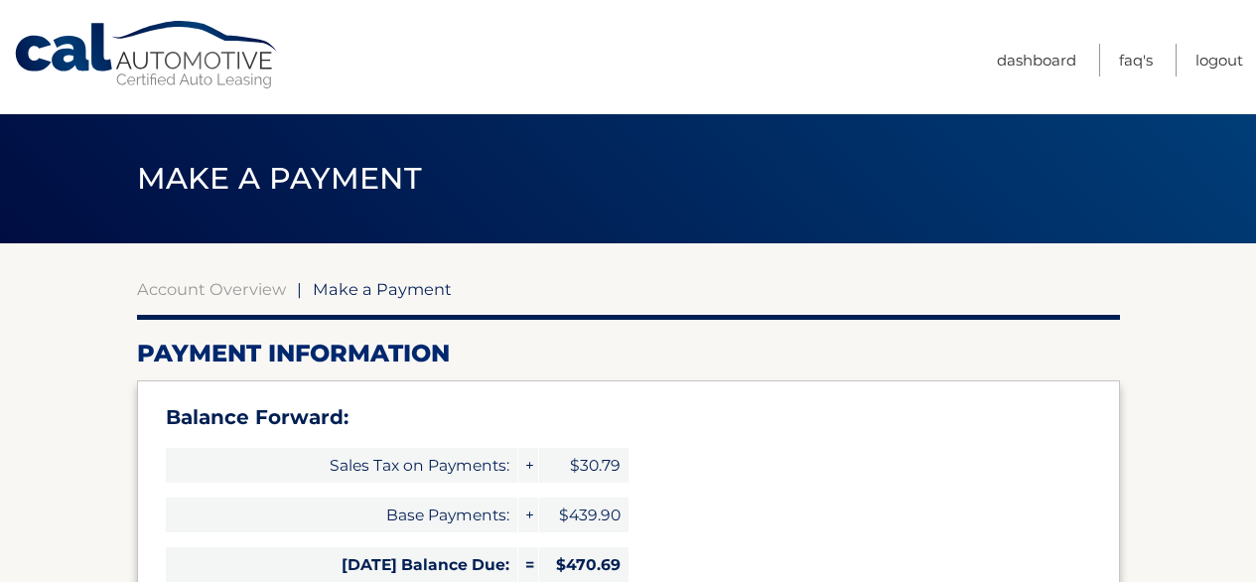
select select "NjIyYzQ5MzUtY2Q4Ny00ODc1LWI0MzMtZTVkYWY5Yzg4NWFj"
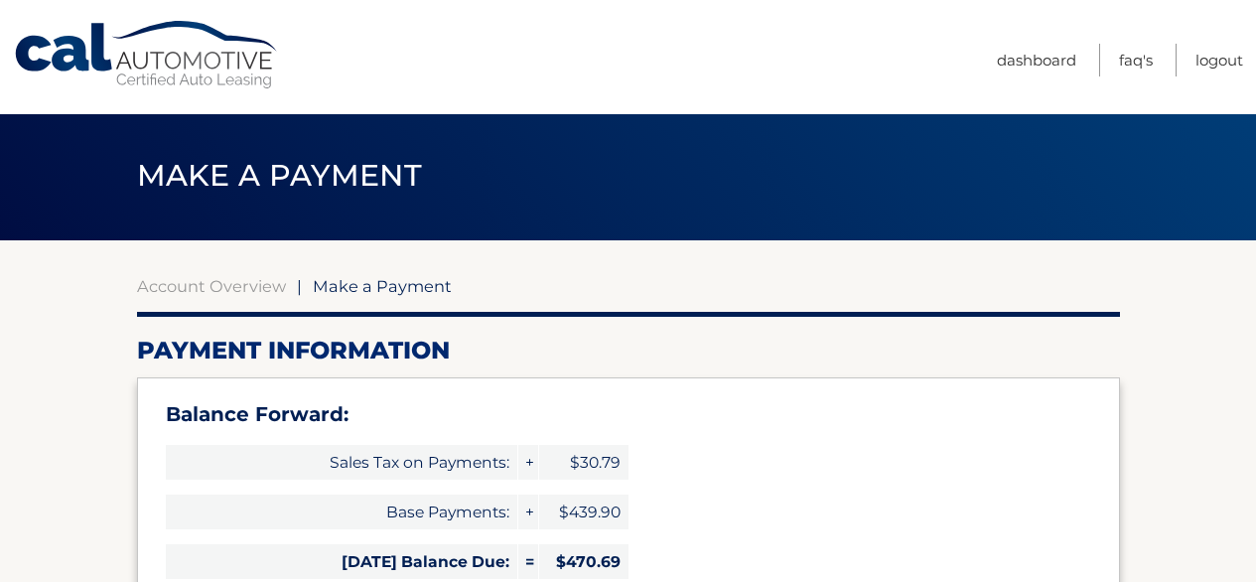
scroll to position [4, 0]
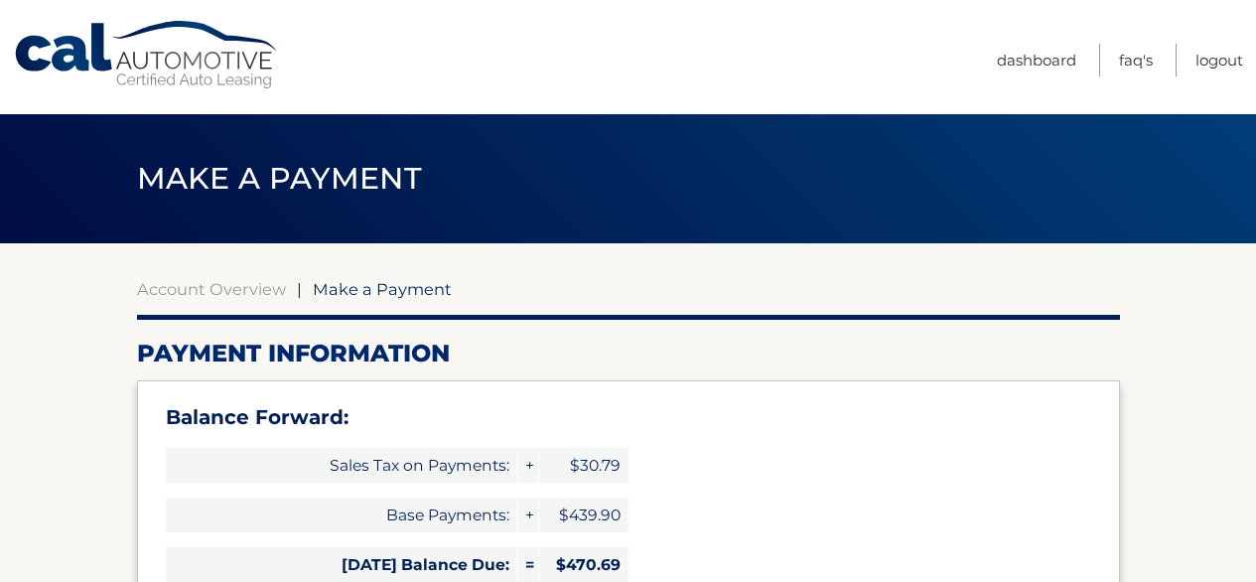
select select "NjIyYzQ5MzUtY2Q4Ny00ODc1LWI0MzMtZTVkYWY5Yzg4NWFj"
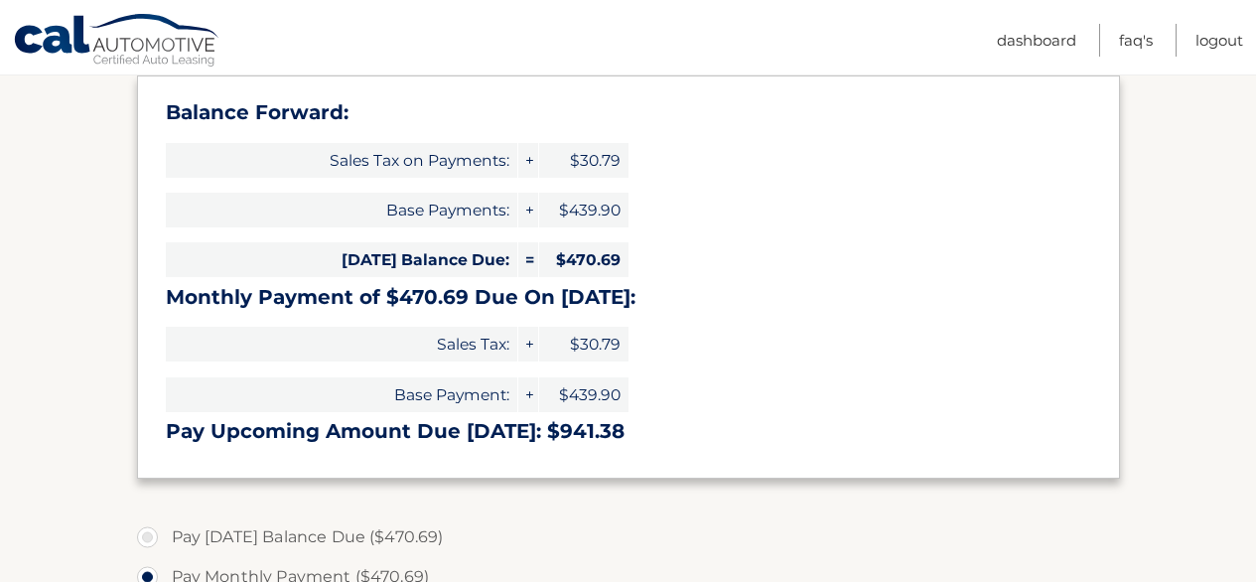
scroll to position [454, 0]
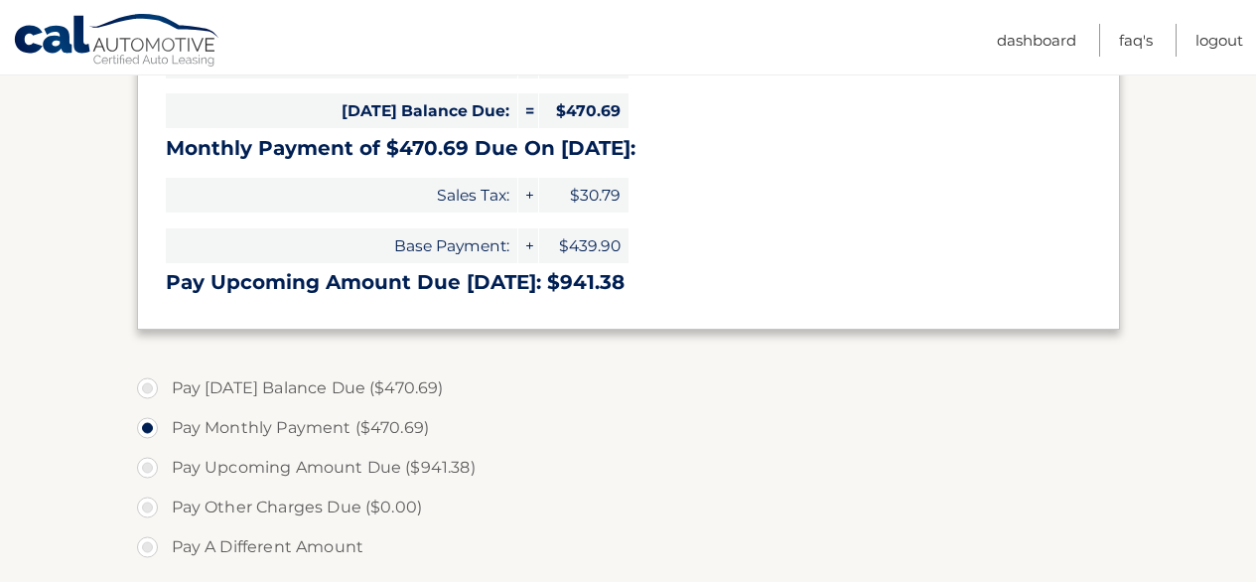
click at [137, 389] on label "Pay [DATE] Balance Due ($470.69)" at bounding box center [628, 388] width 983 height 40
click at [145, 389] on input "Pay [DATE] Balance Due ($470.69)" at bounding box center [155, 384] width 20 height 32
radio input "true"
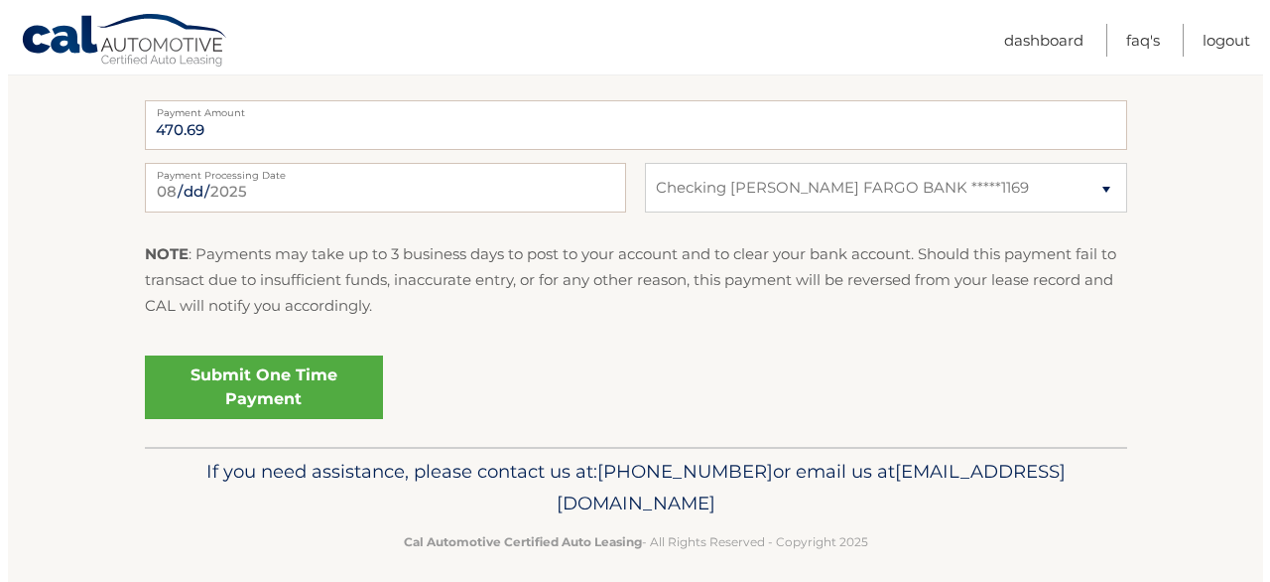
scroll to position [967, 0]
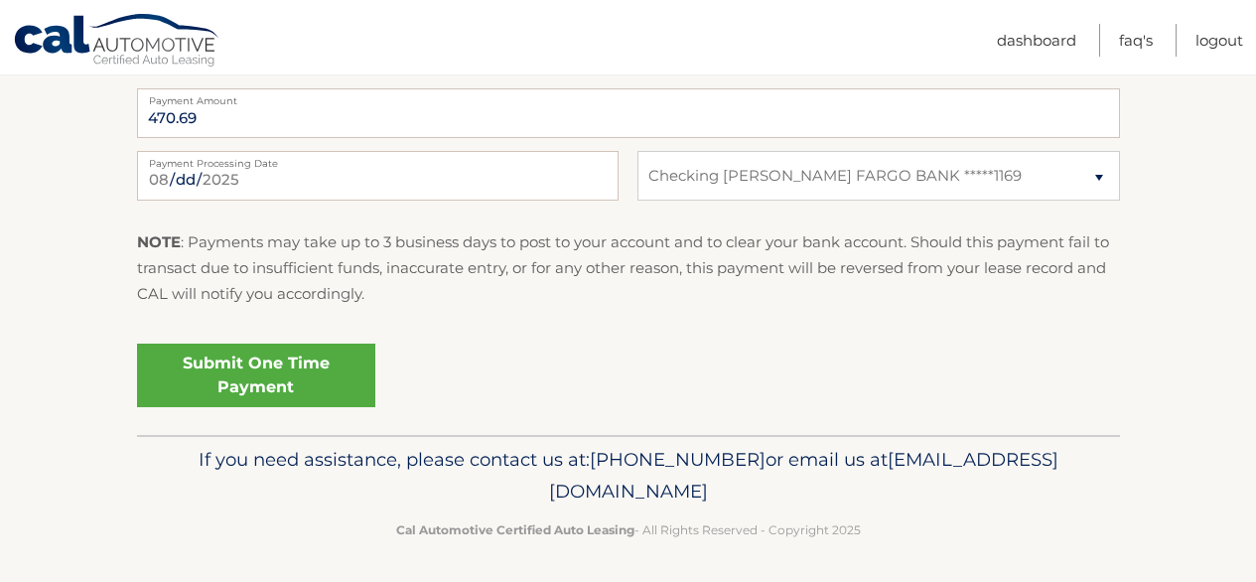
click at [275, 376] on link "Submit One Time Payment" at bounding box center [256, 375] width 238 height 64
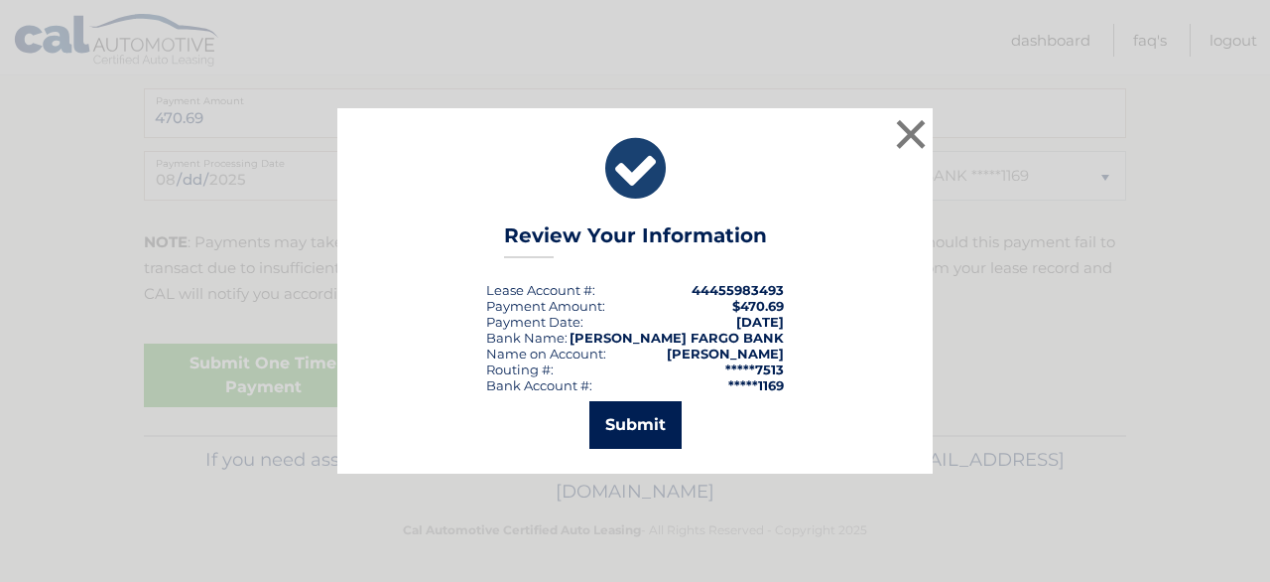
click at [650, 436] on button "Submit" at bounding box center [636, 425] width 92 height 48
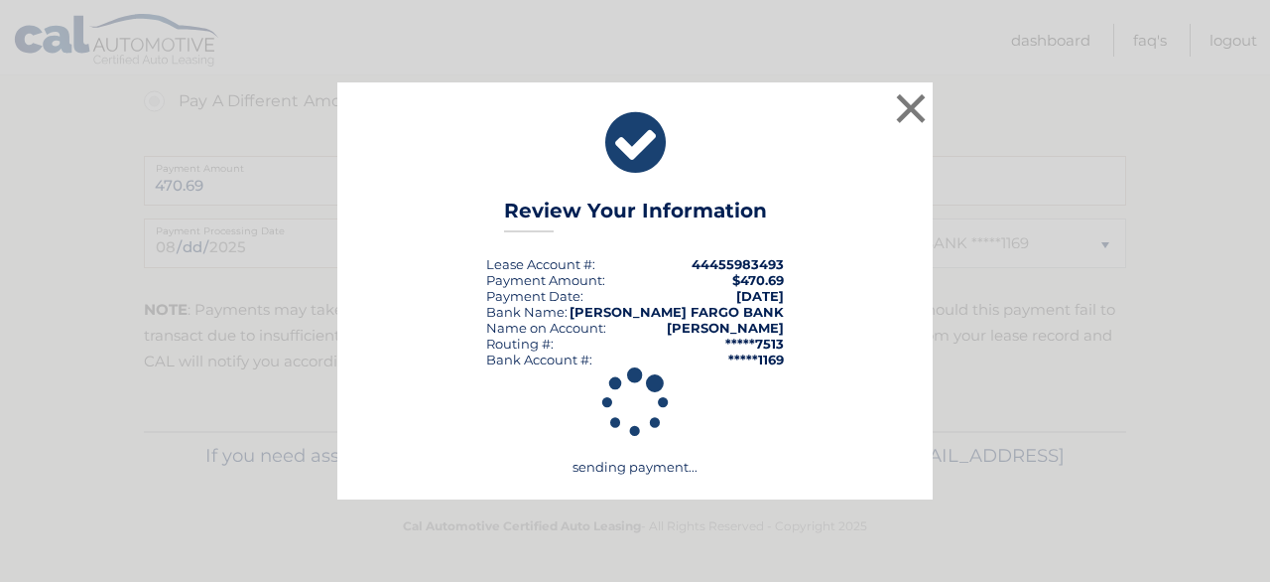
scroll to position [899, 0]
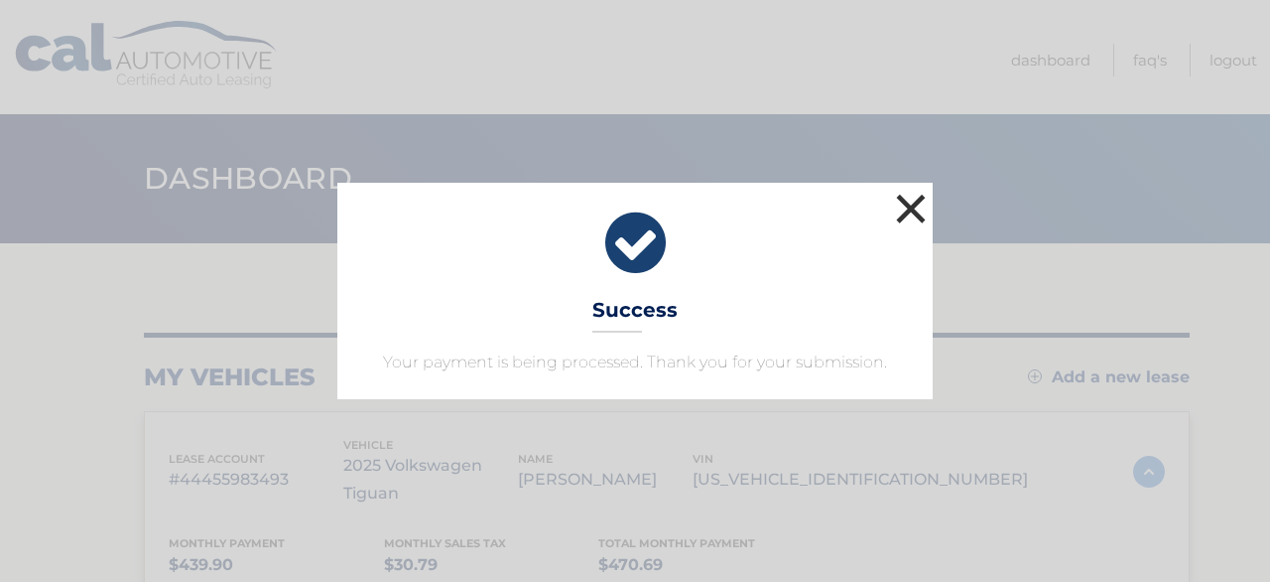
click at [908, 208] on button "×" at bounding box center [911, 209] width 40 height 40
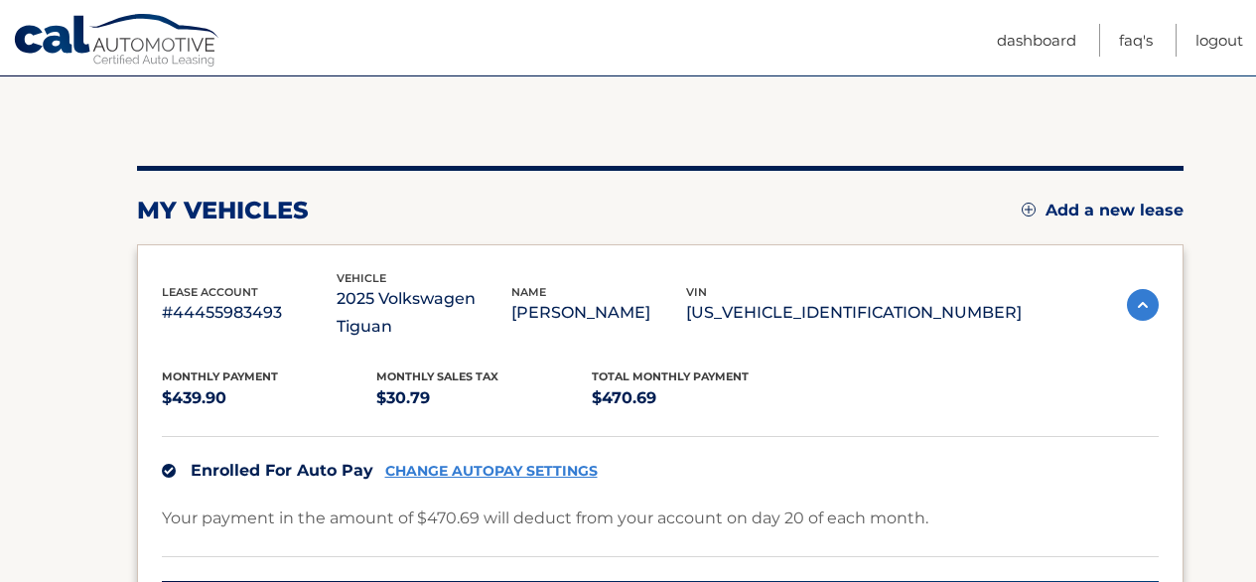
scroll to position [130, 0]
